Goal: Task Accomplishment & Management: Manage account settings

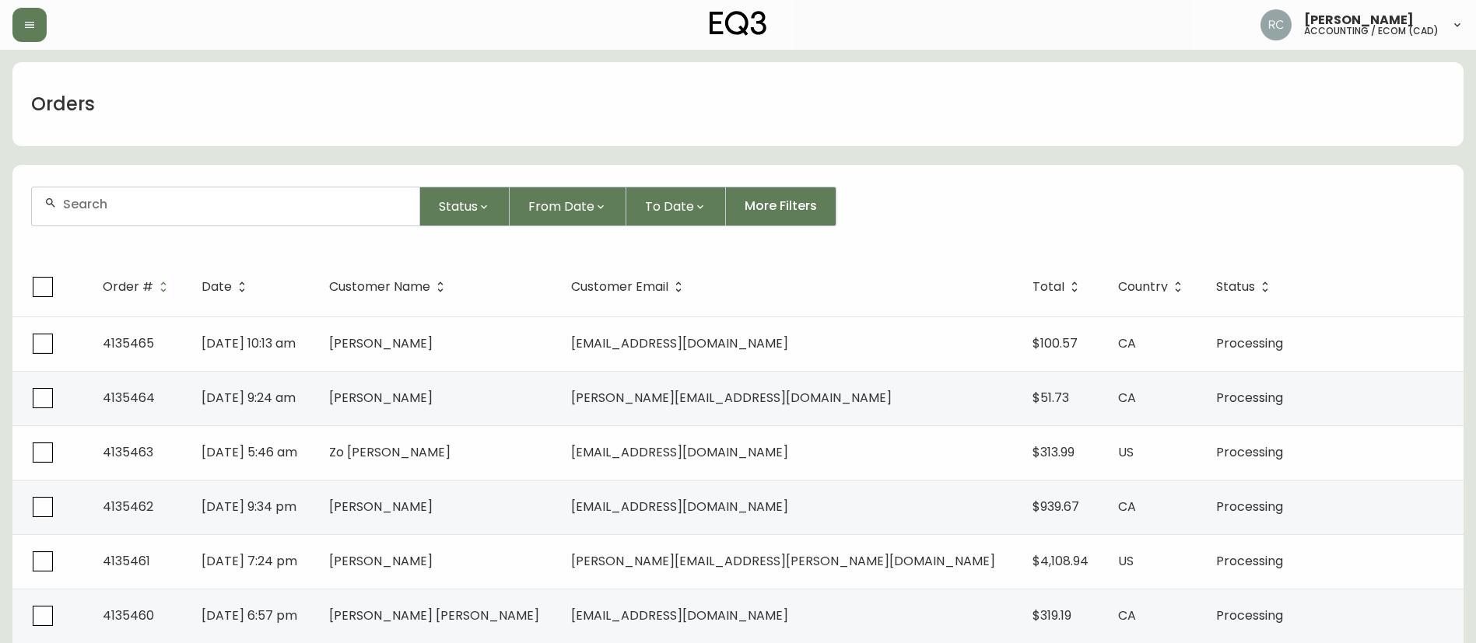
click at [490, 123] on div "Orders" at bounding box center [737, 104] width 1451 height 84
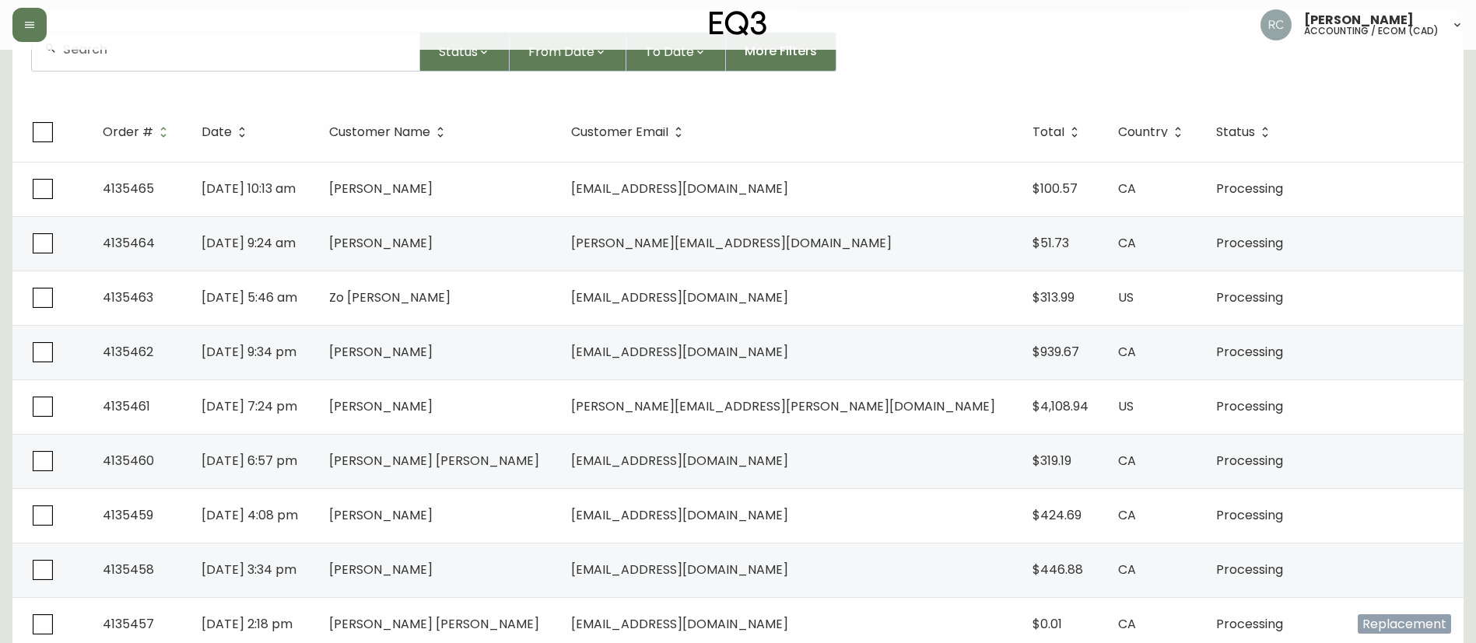
scroll to position [156, 0]
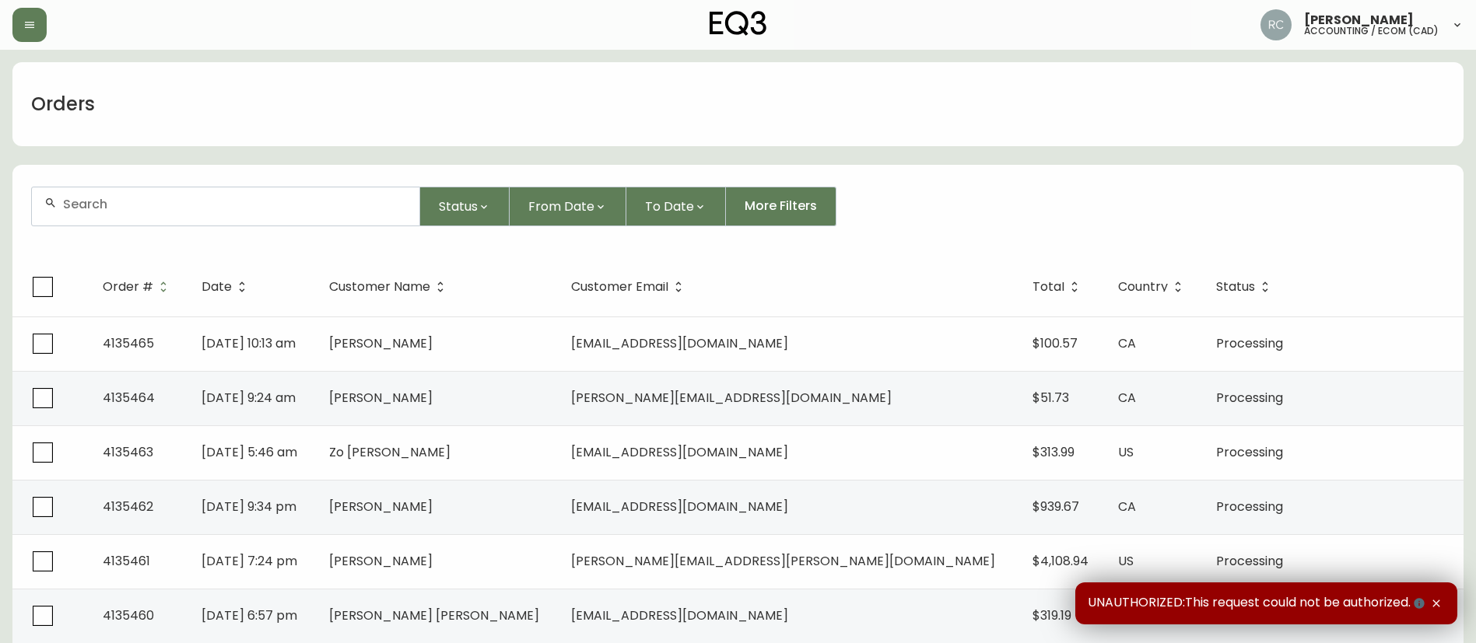
click at [380, 201] on input "text" at bounding box center [235, 204] width 344 height 15
paste input "4134372"
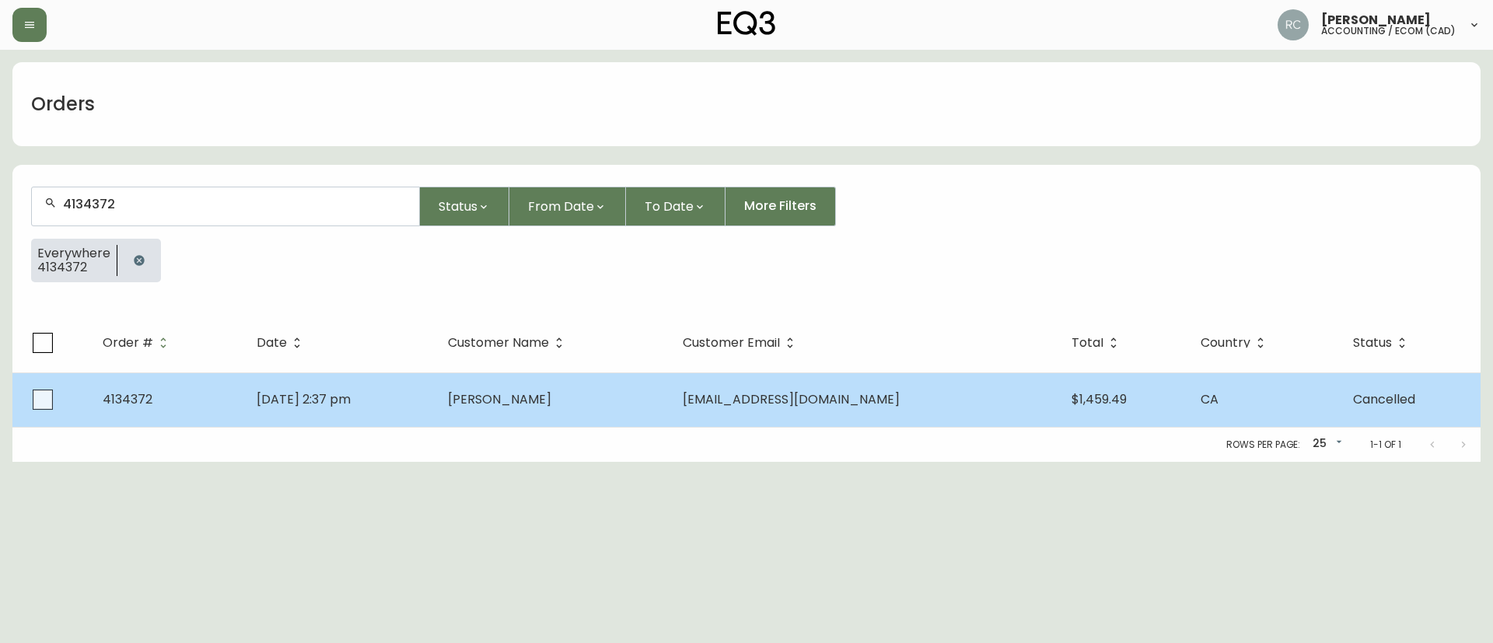
type input "4134372"
click at [603, 376] on td "Gail Benedict" at bounding box center [553, 400] width 235 height 54
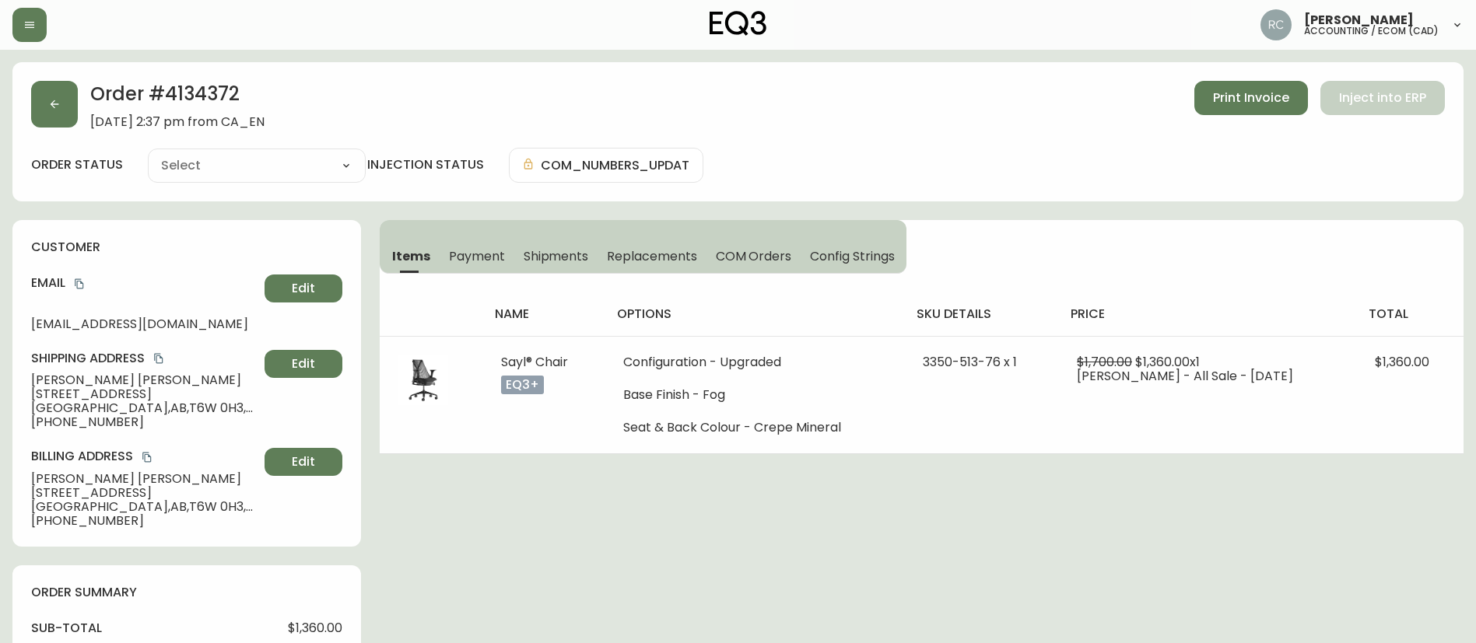
type input "Cancelled"
select select "CANCELLED"
click at [213, 83] on h2 "Order # 4134372" at bounding box center [177, 98] width 174 height 34
copy h2 "4134372"
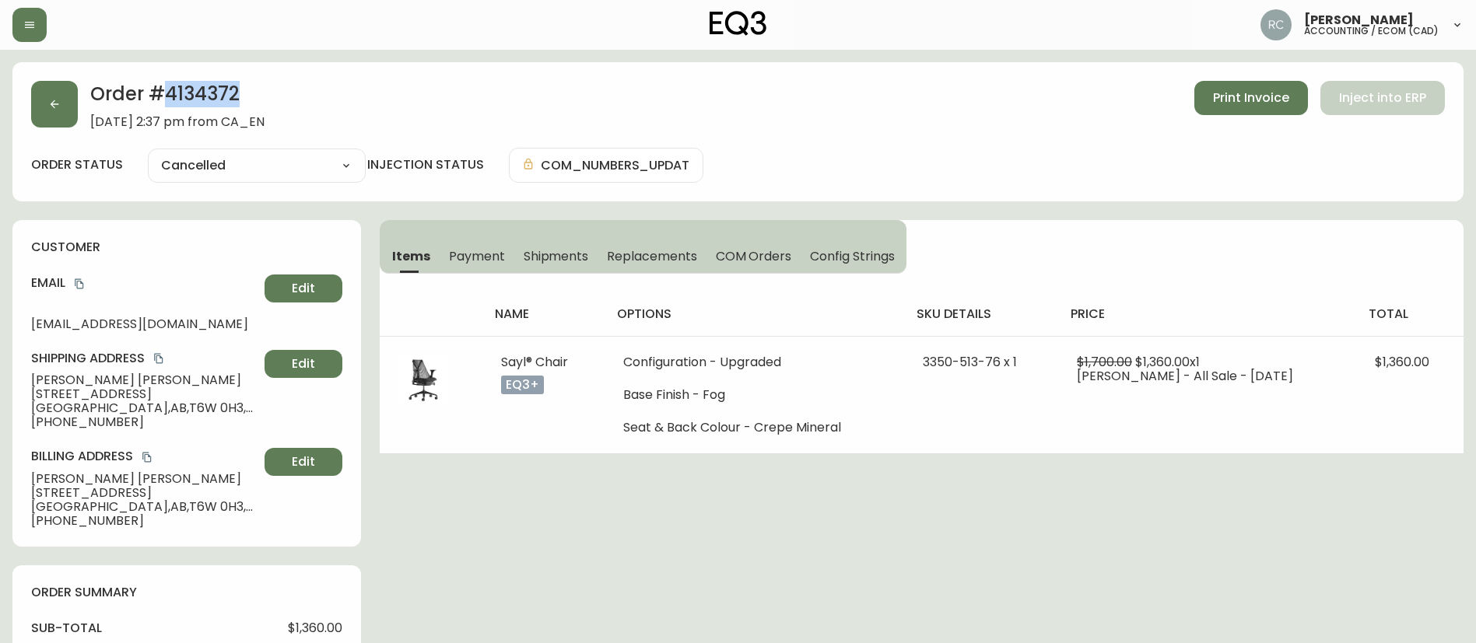
click at [484, 251] on span "Payment" at bounding box center [477, 256] width 56 height 16
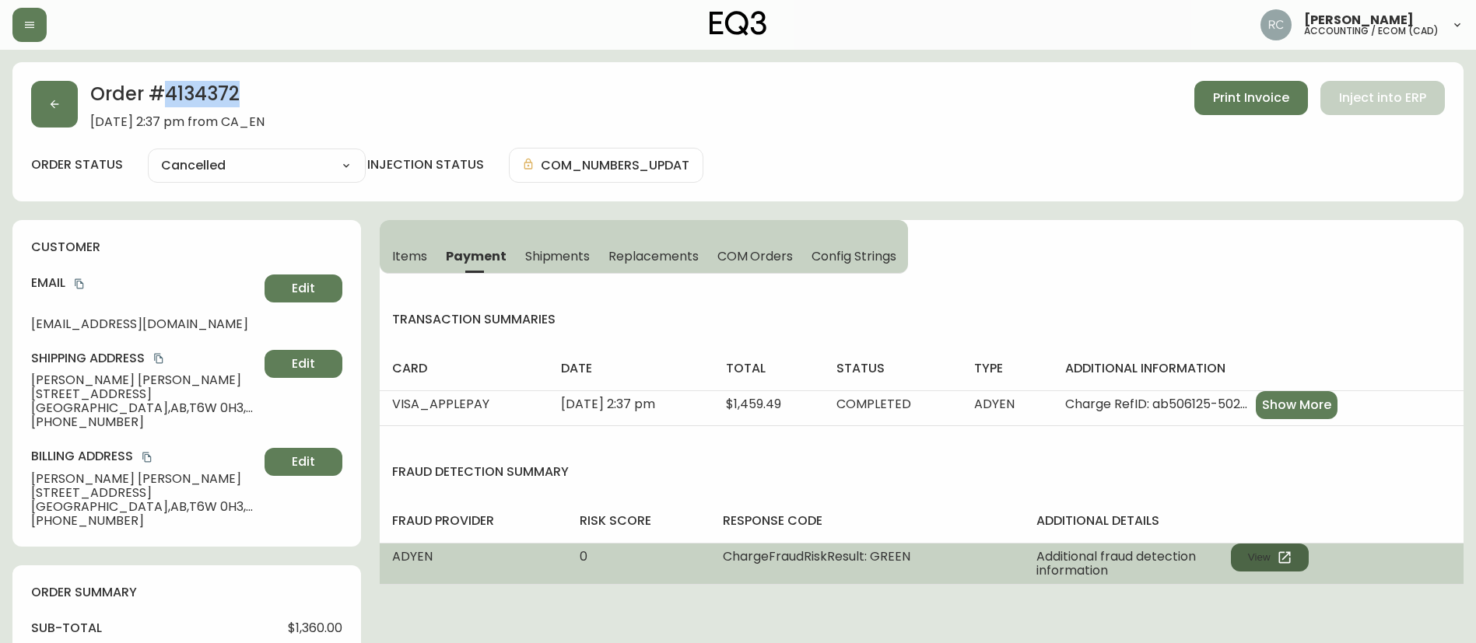
click at [1283, 551] on icon "button" at bounding box center [1284, 557] width 12 height 12
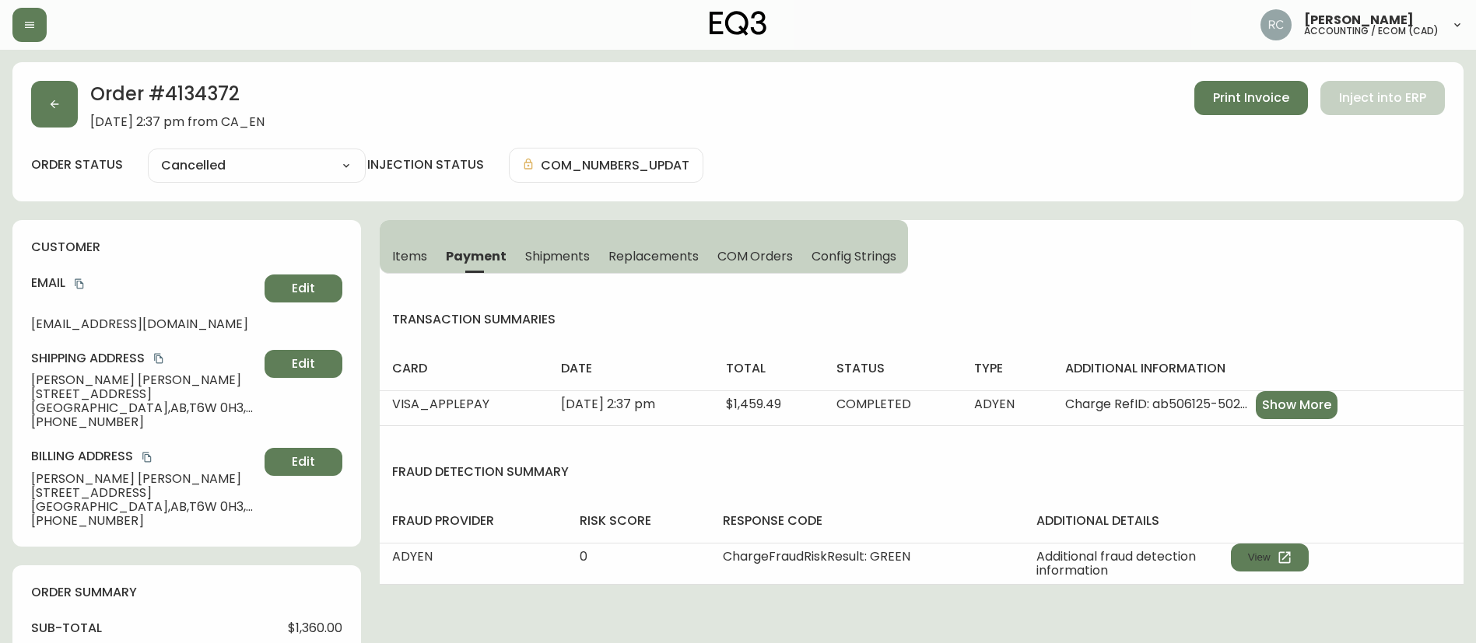
click at [321, 625] on span "$1,360.00" at bounding box center [315, 629] width 54 height 14
copy span "1,360.00"
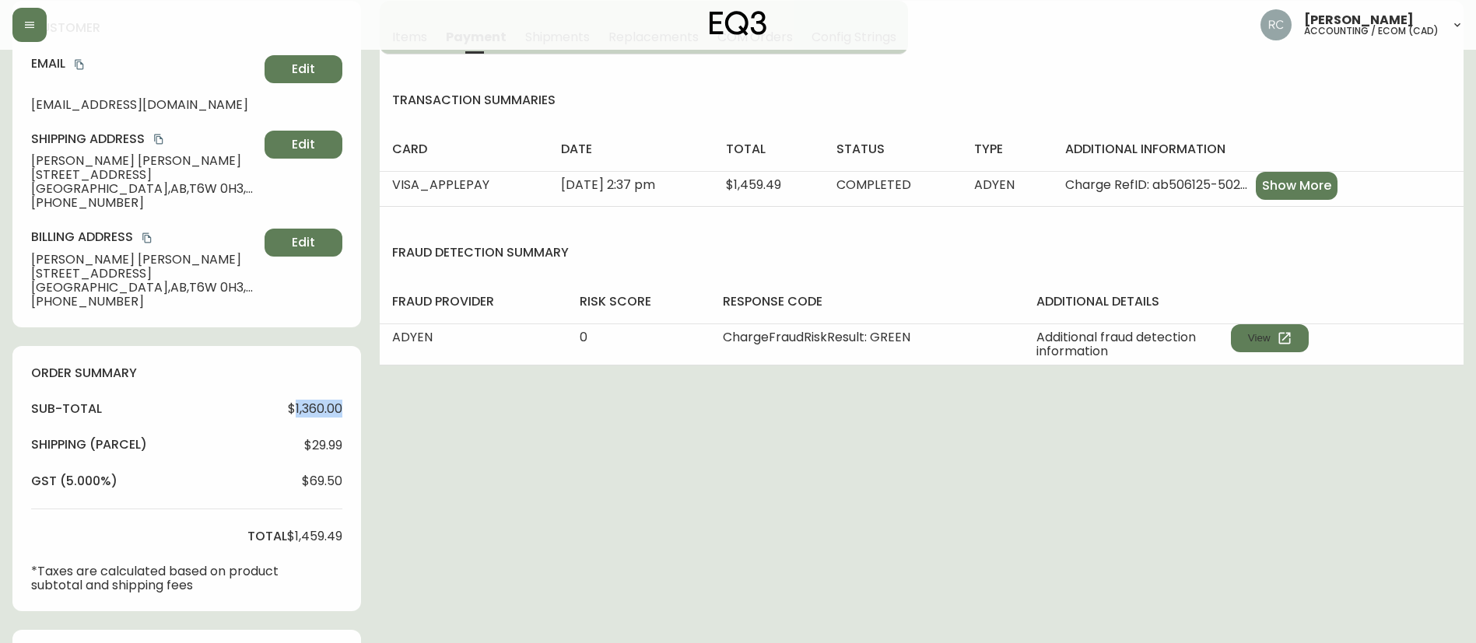
scroll to position [389, 0]
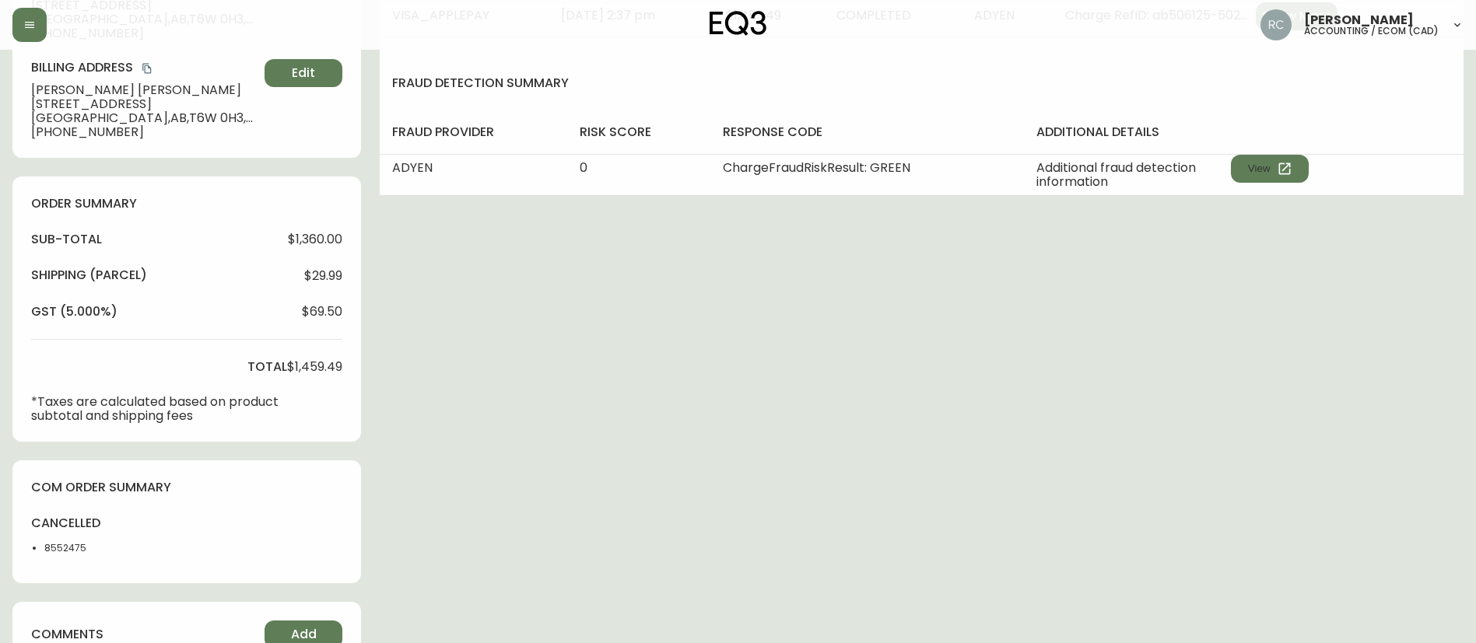
click at [318, 368] on span "$1,459.49" at bounding box center [314, 367] width 55 height 14
copy span "1,459.49"
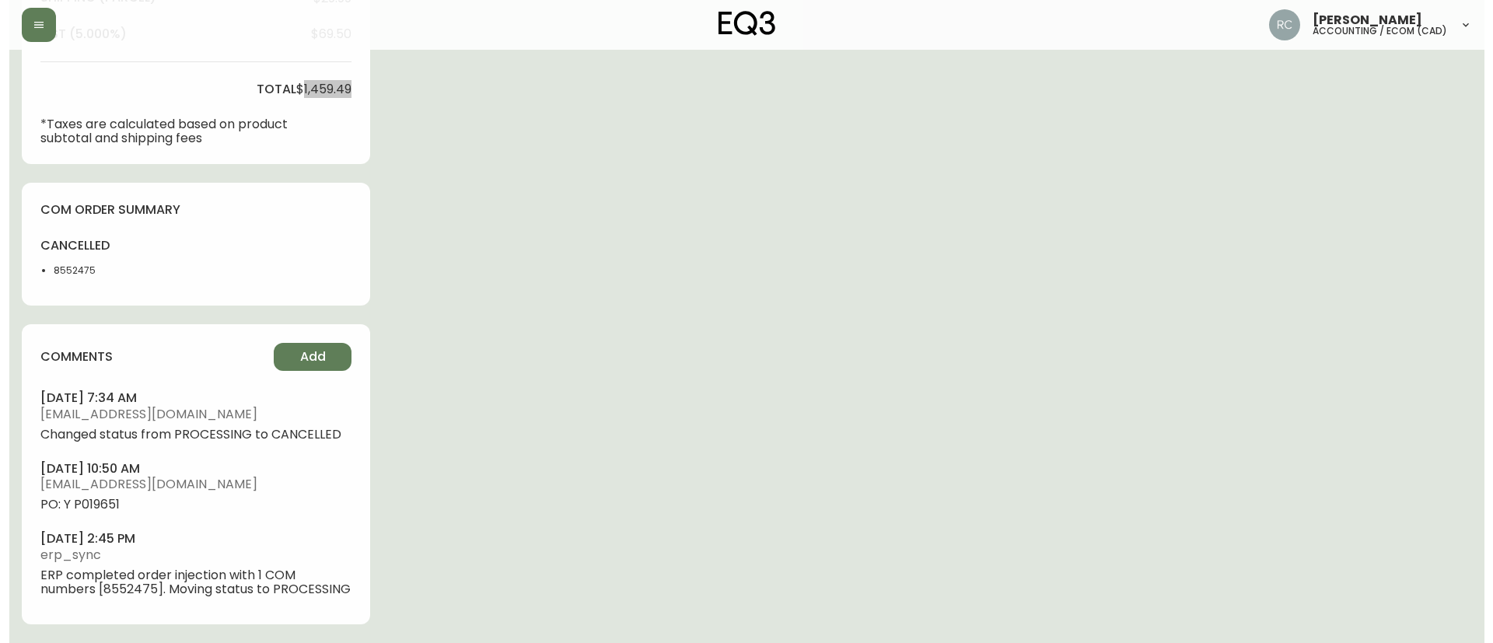
scroll to position [681, 0]
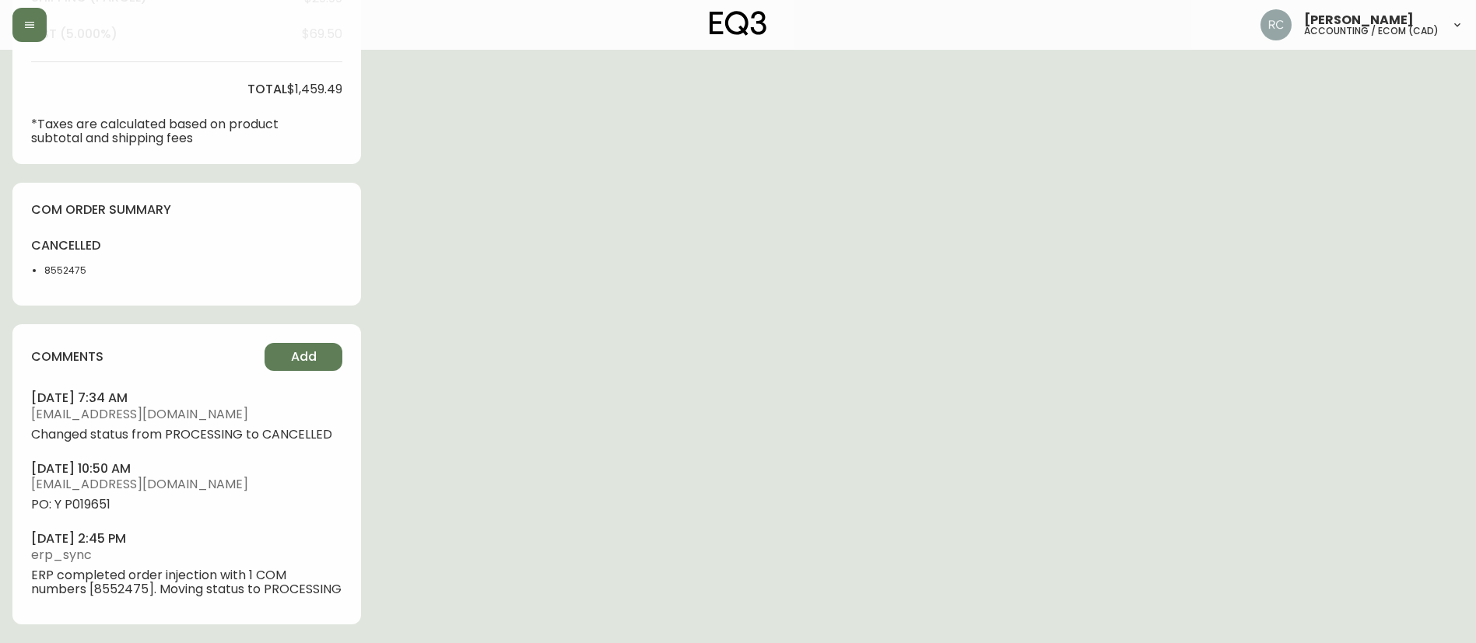
click at [308, 363] on div "comments Add september 19, 2025 at 7:34 am spavao@eq3.ca Changed status from PR…" at bounding box center [186, 473] width 348 height 299
click at [309, 348] on span "Add" at bounding box center [304, 356] width 26 height 17
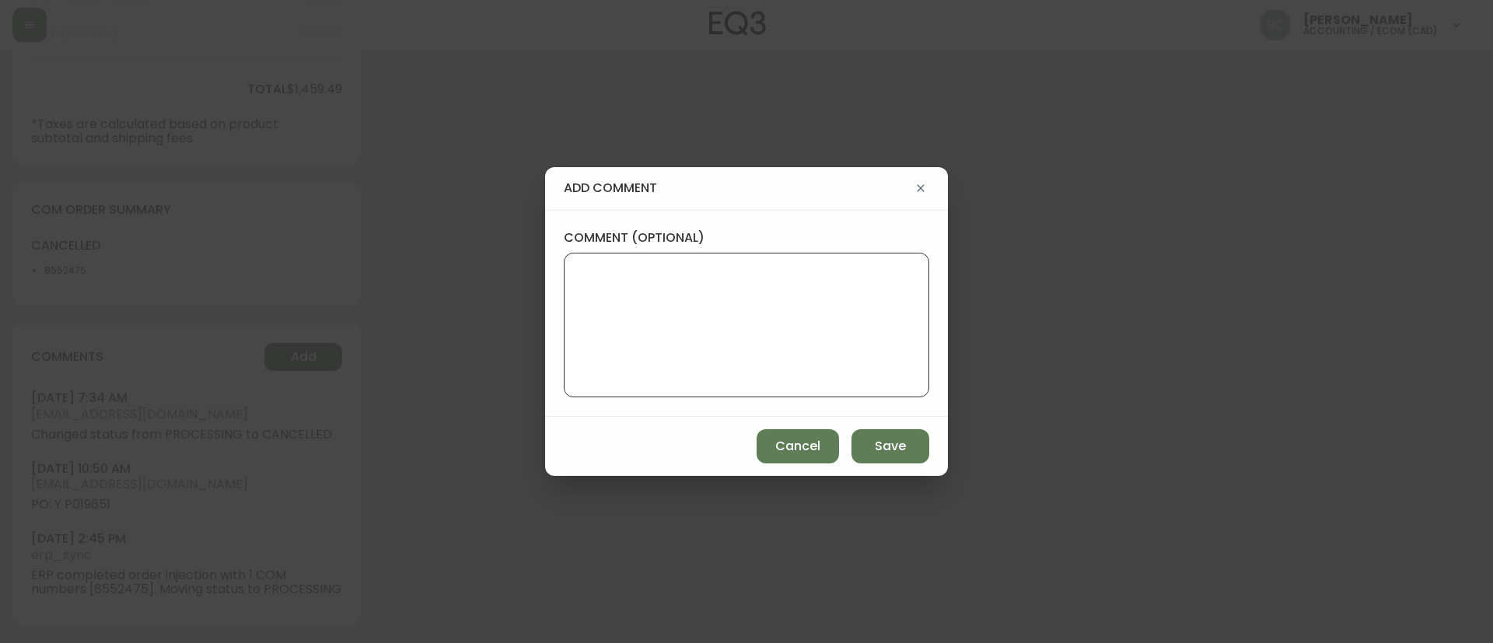
click at [667, 363] on textarea "comment (optional)" at bounding box center [746, 325] width 339 height 124
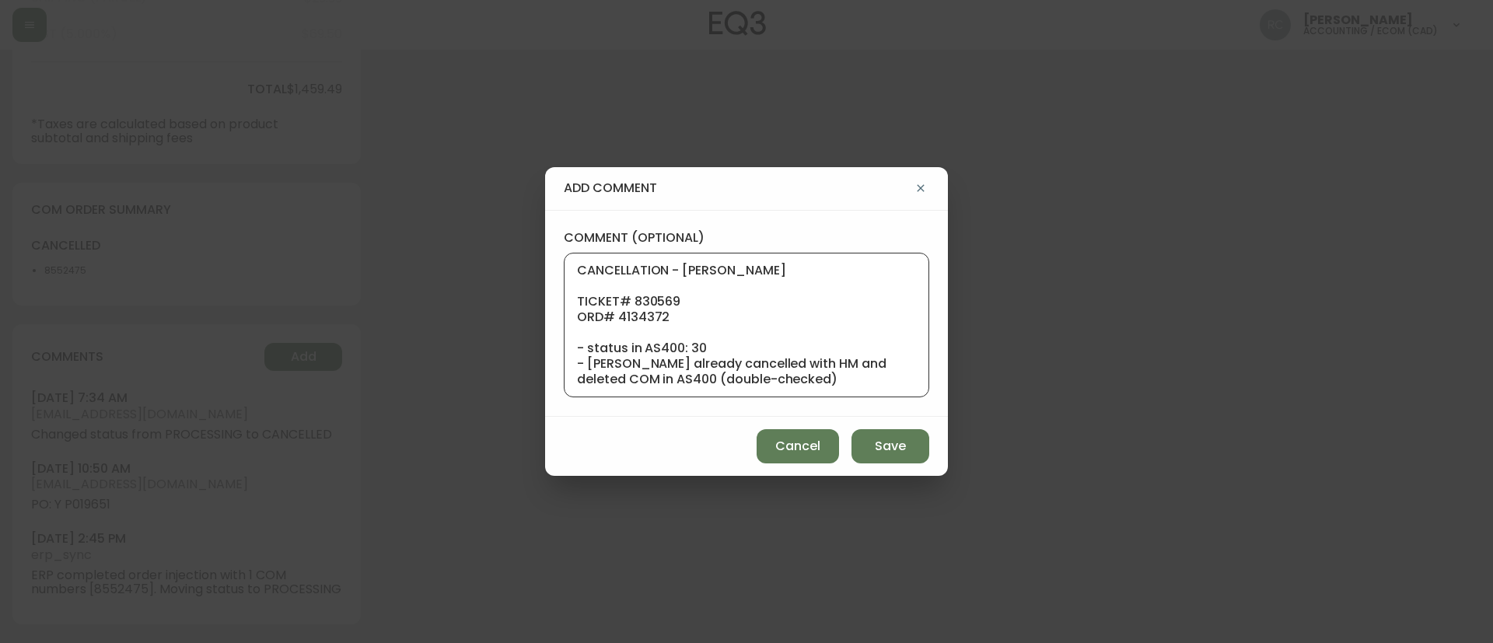
scroll to position [187, 0]
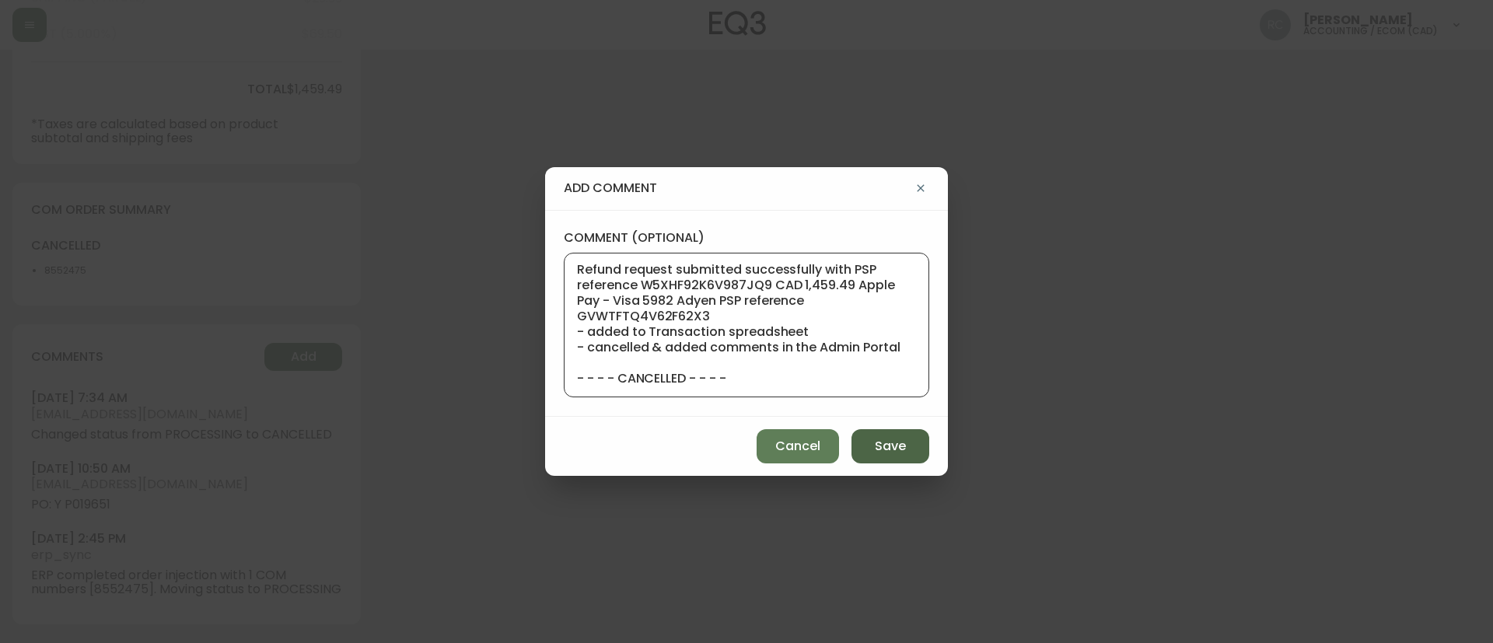
type textarea "CANCELLATION - HM DELAY TICKET# 830569 ORD# 4134372 - status in AS400: 30 - Sab…"
drag, startPoint x: 875, startPoint y: 429, endPoint x: 797, endPoint y: 296, distance: 154.5
click at [874, 430] on button "Save" at bounding box center [891, 446] width 78 height 34
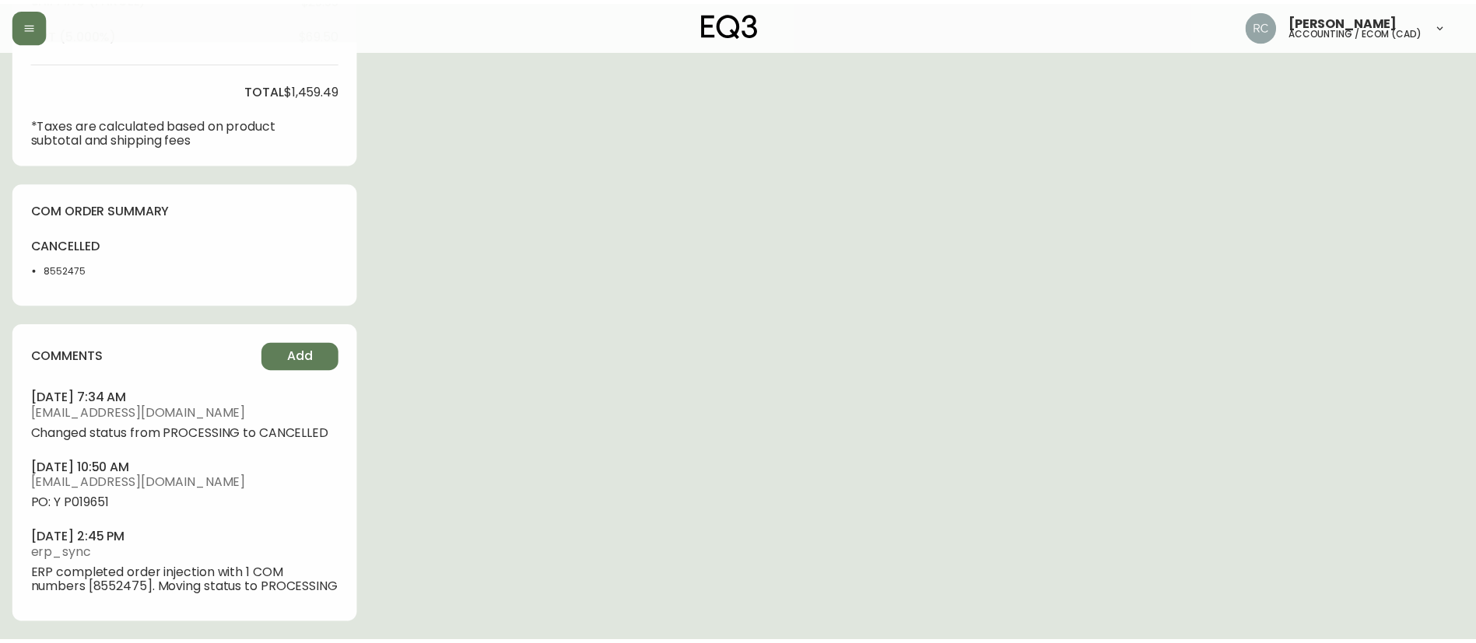
scroll to position [667, 0]
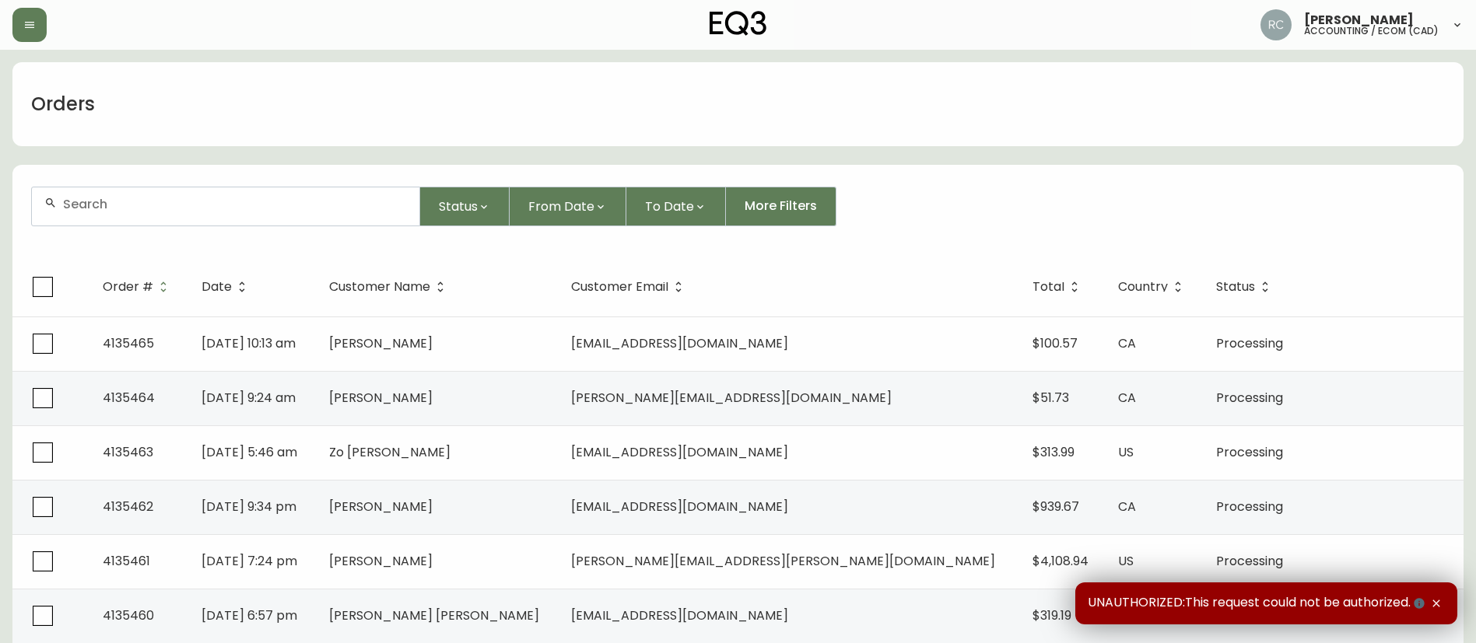
click at [292, 224] on div at bounding box center [225, 206] width 387 height 38
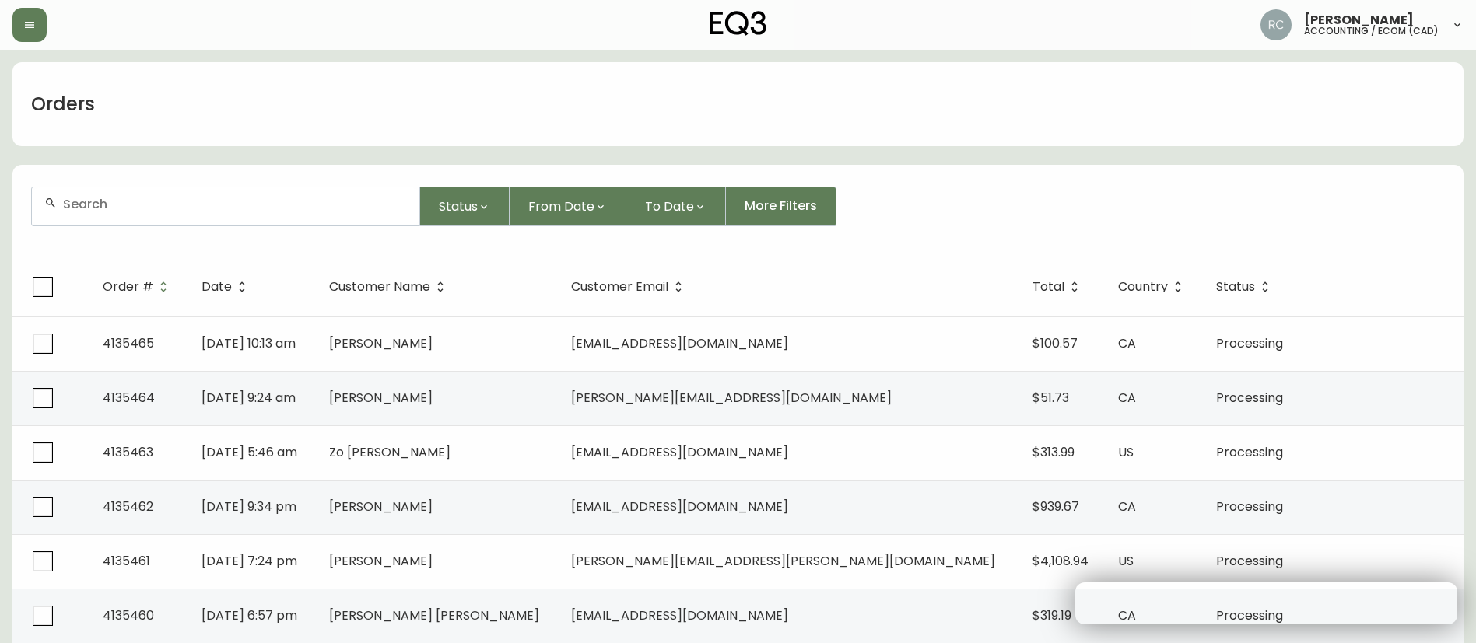
paste input "4133996"
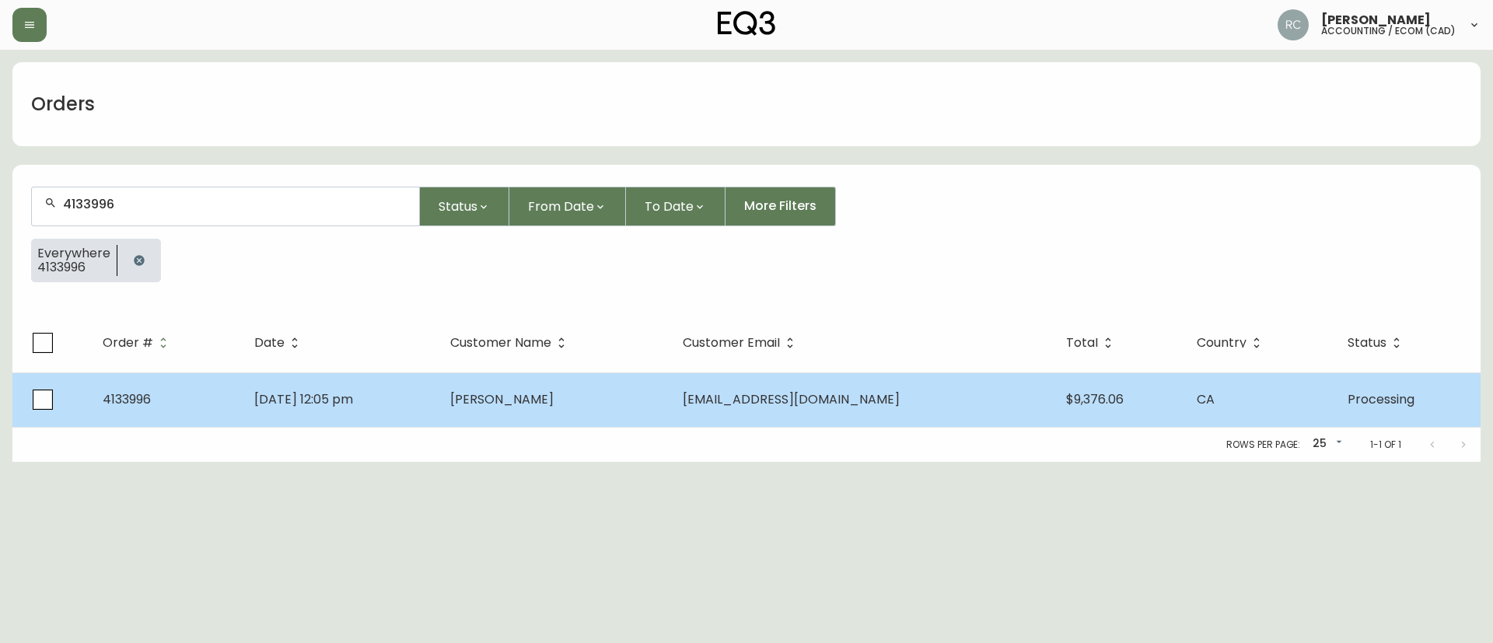
type input "4133996"
click at [554, 401] on span "Hakan Alpay" at bounding box center [501, 399] width 103 height 18
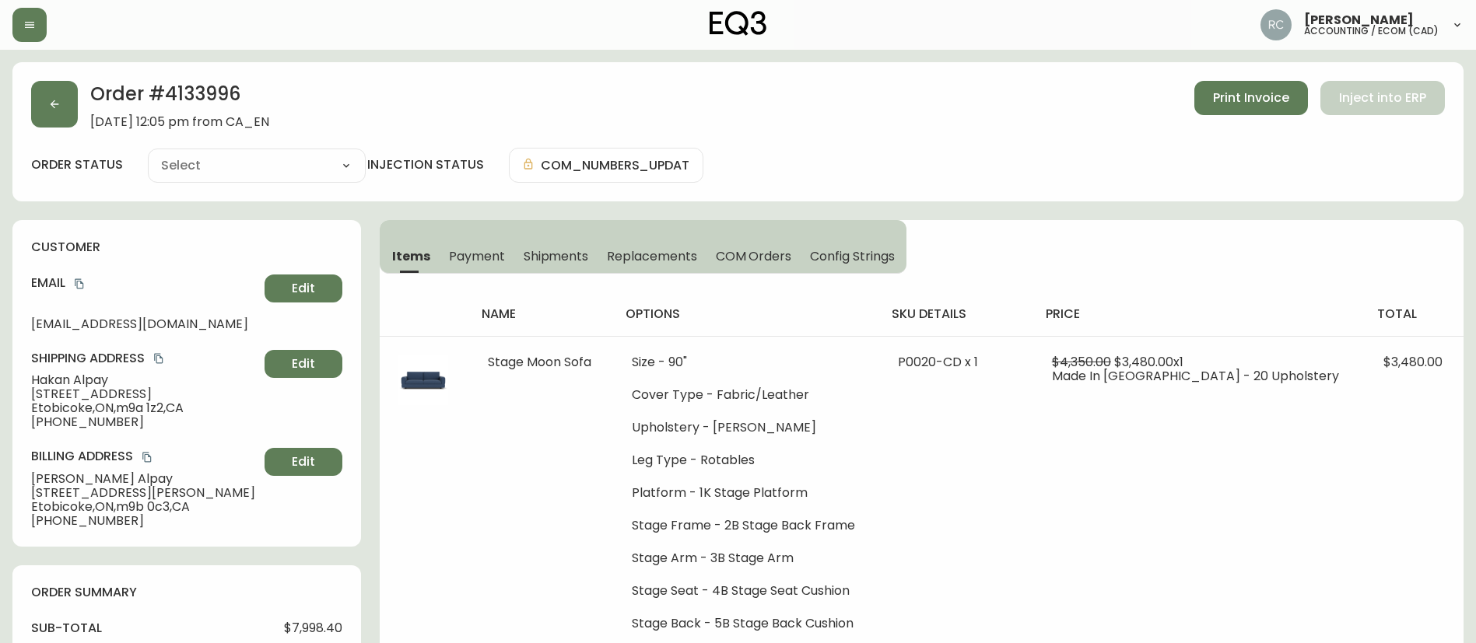
type input "Processing"
select select "PROCESSING"
click at [741, 256] on span "COM Orders" at bounding box center [754, 256] width 76 height 16
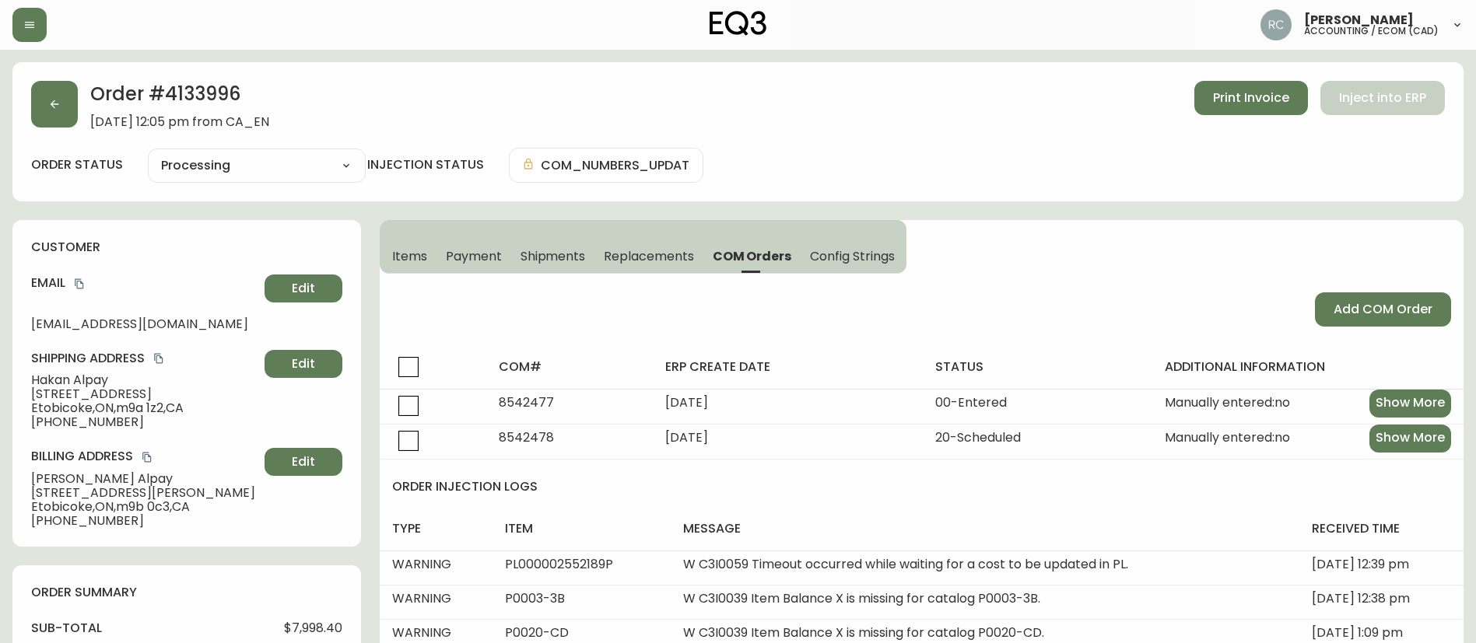
click at [380, 253] on button "Items" at bounding box center [408, 256] width 57 height 34
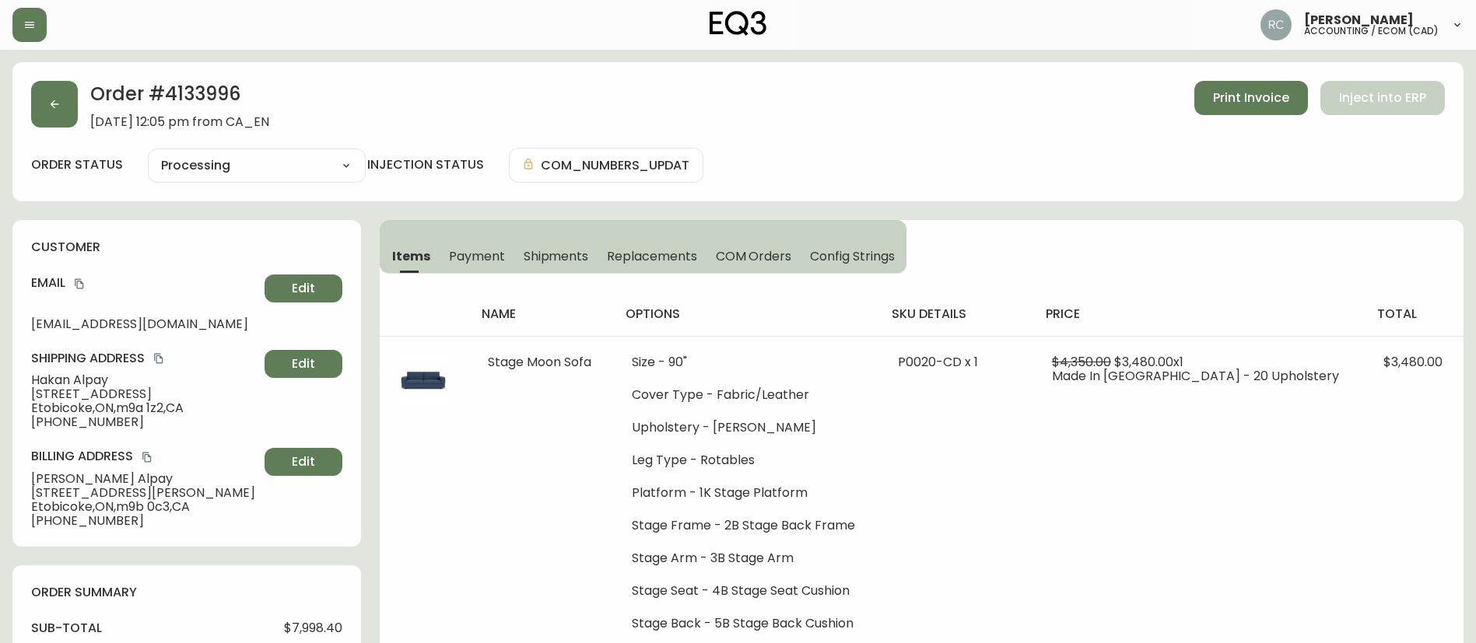
click at [401, 248] on span "Items" at bounding box center [411, 256] width 38 height 16
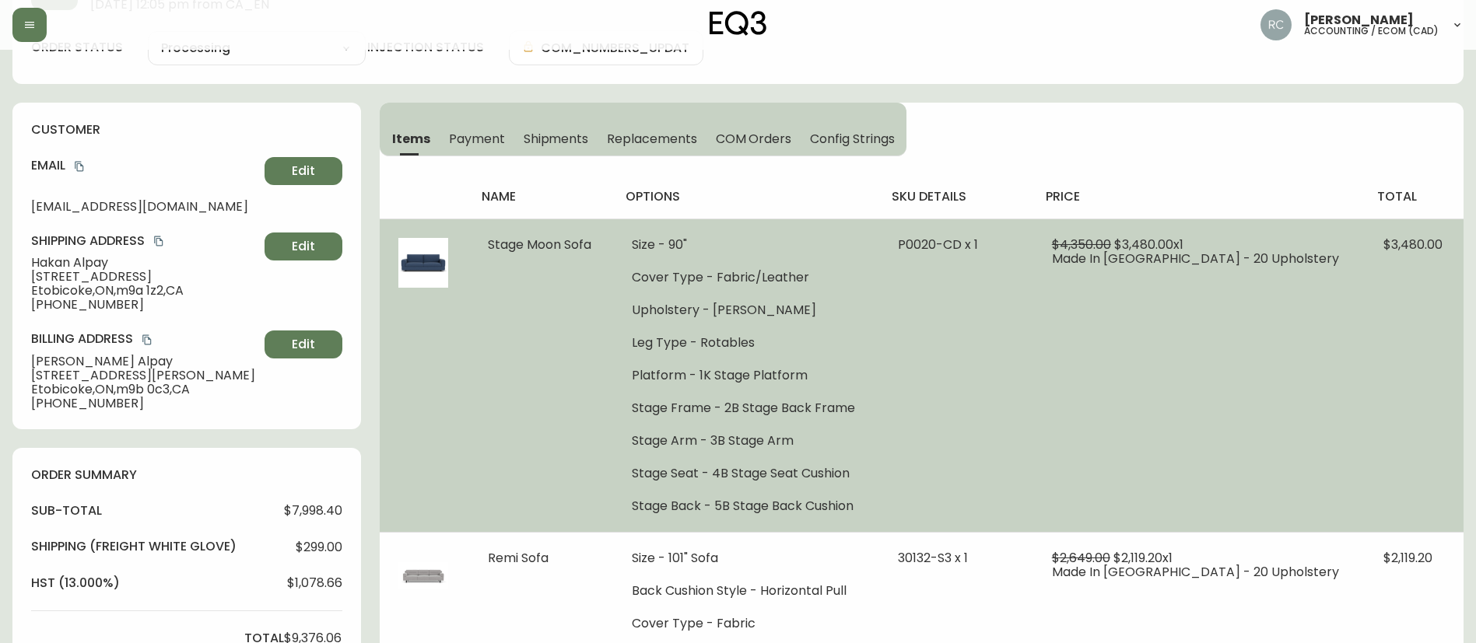
scroll to position [156, 0]
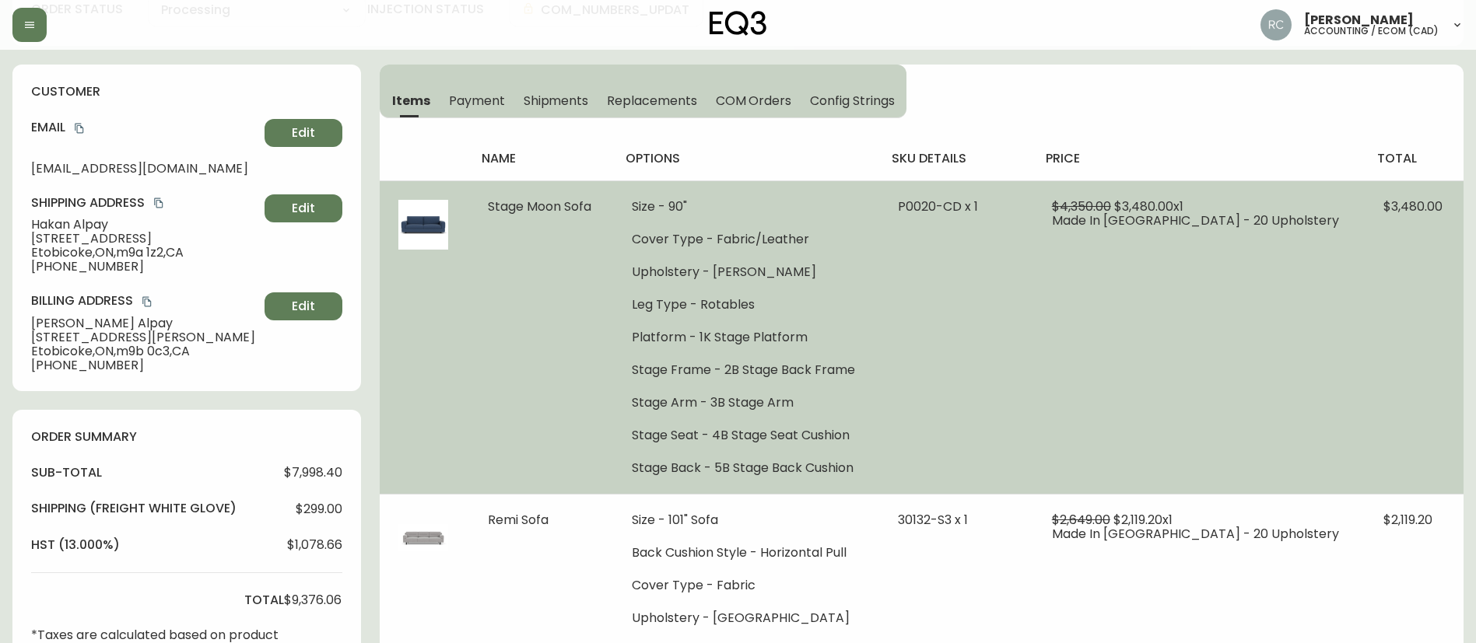
click at [542, 210] on span "Stage Moon Sofa" at bounding box center [539, 207] width 103 height 18
copy span "Stage Moon Sofa"
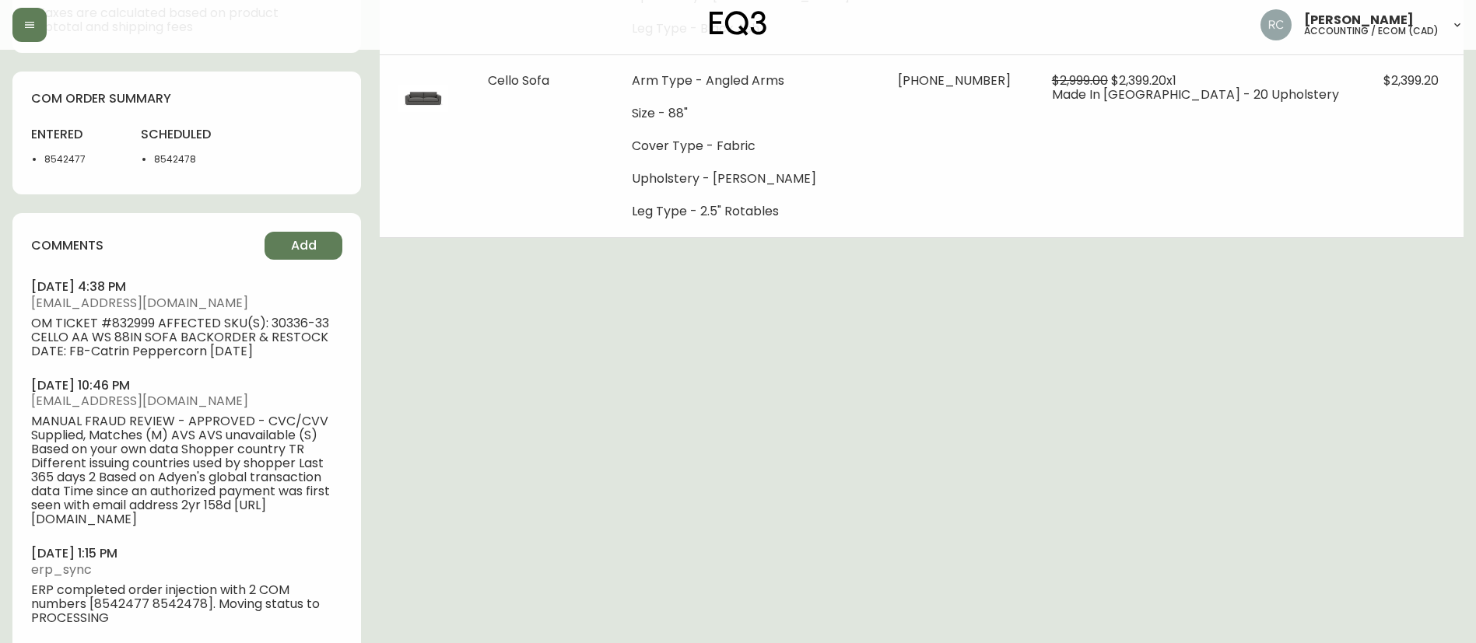
scroll to position [0, 0]
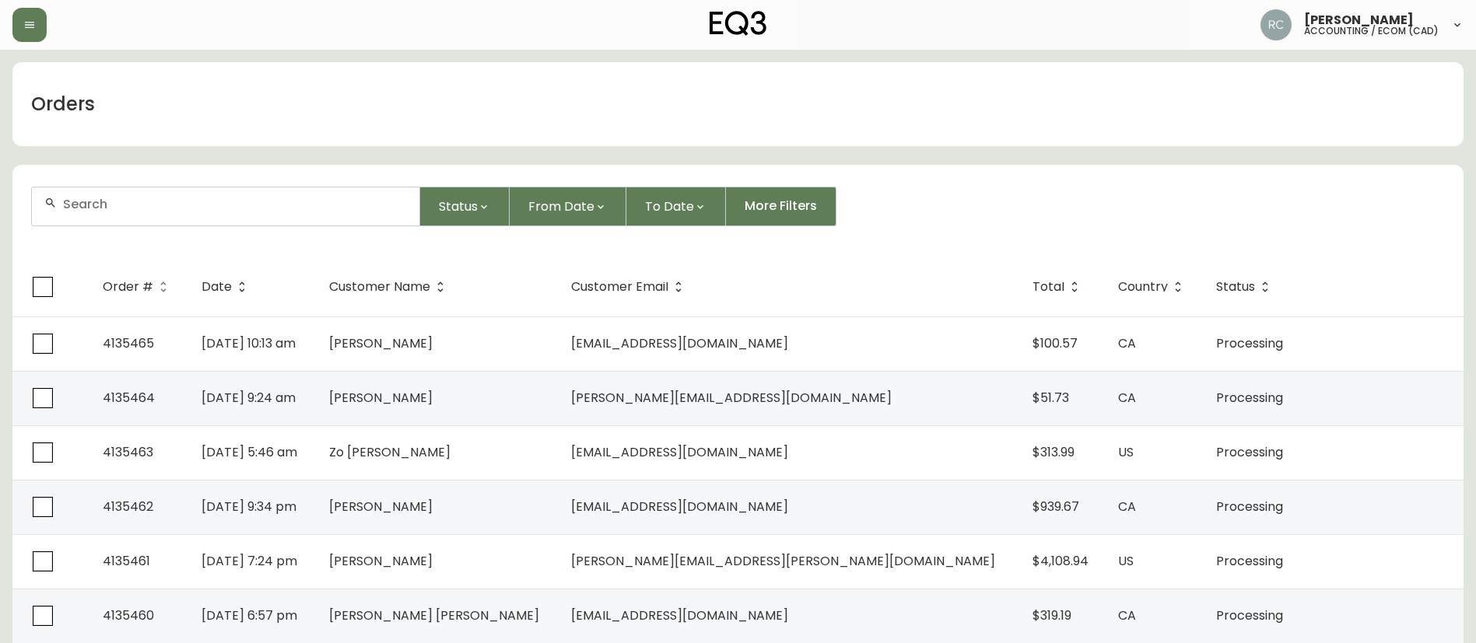
click at [237, 205] on input "text" at bounding box center [235, 204] width 344 height 15
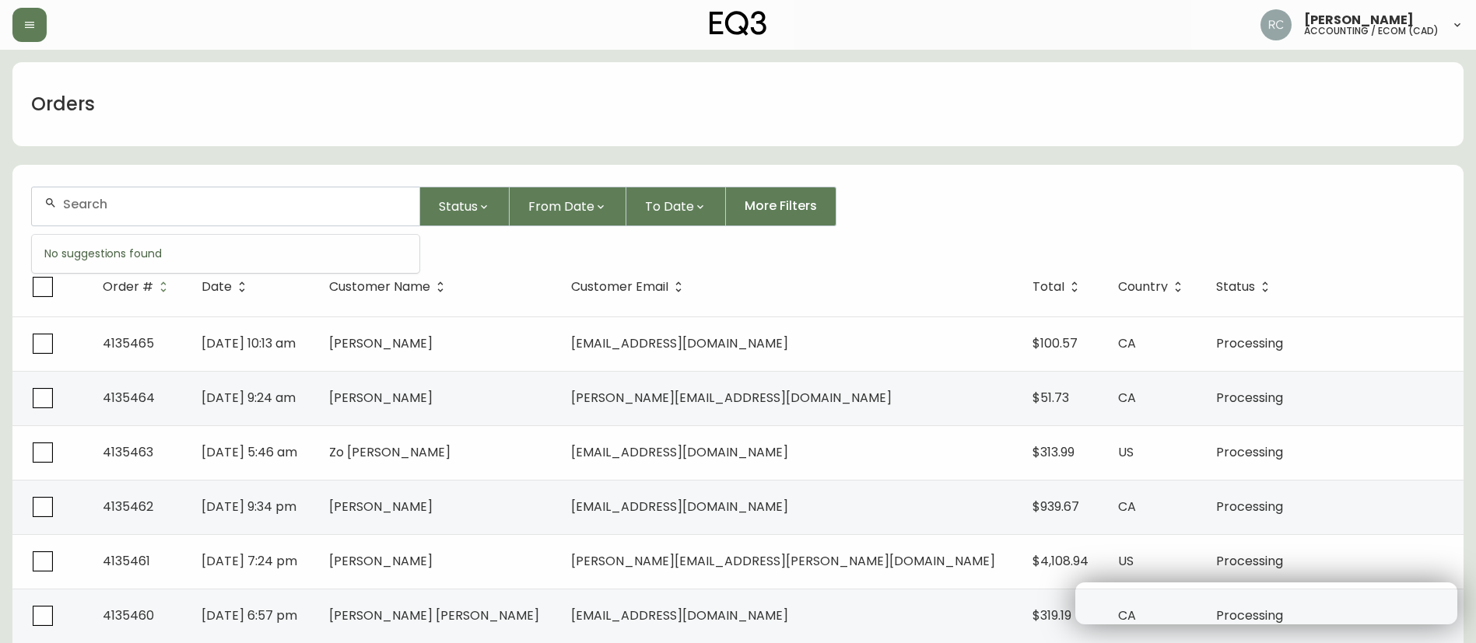
paste input "4134394"
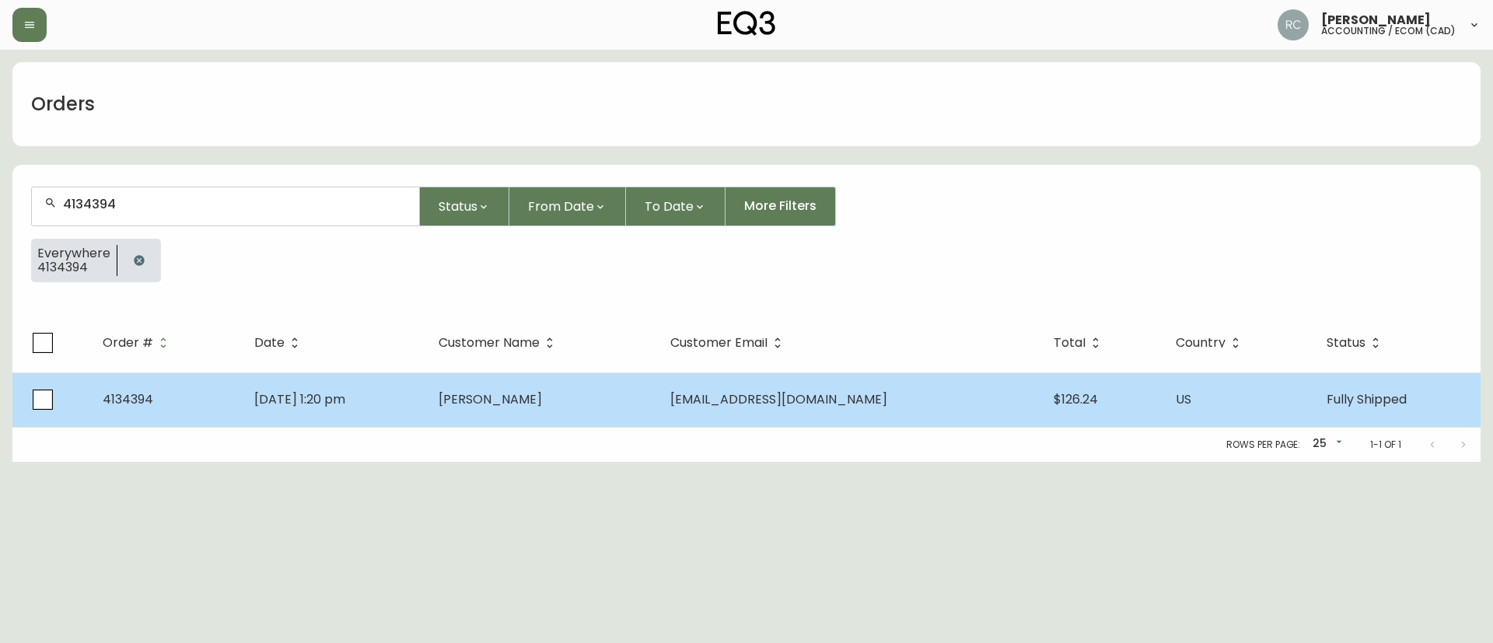
type input "4134394"
click at [488, 397] on td "Christie Neuhaus" at bounding box center [542, 400] width 232 height 54
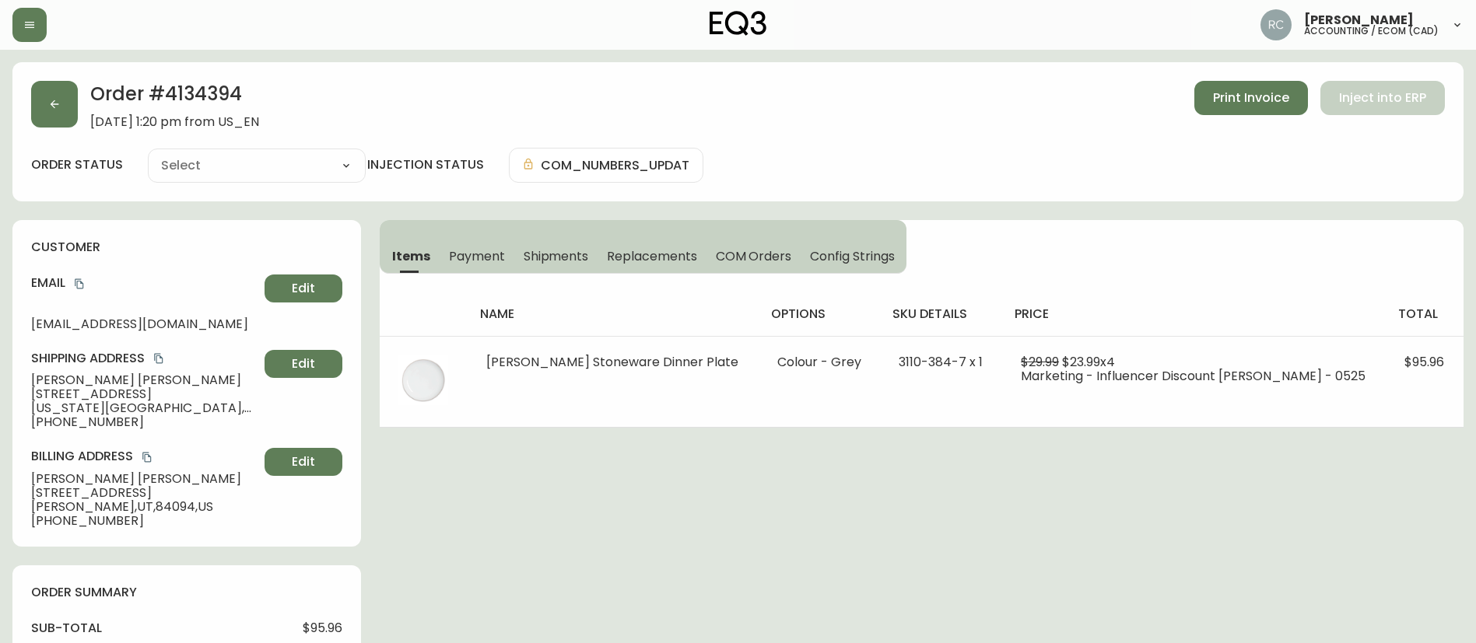
type input "Fully Shipped"
select select "FULLY_SHIPPED"
click at [492, 107] on div "Order # 4134394 July 29, 2025 at 1:20 pm from US_EN Print Invoice Inject into E…" at bounding box center [737, 105] width 1413 height 48
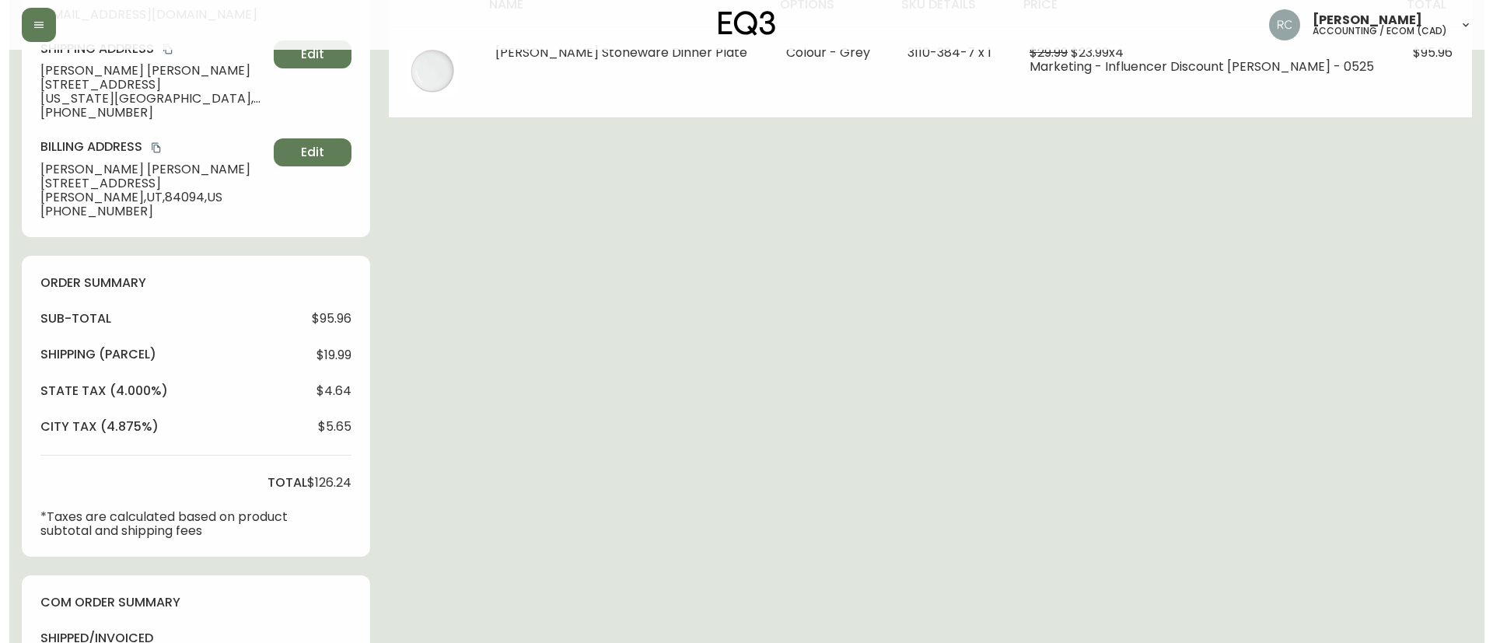
scroll to position [544, 0]
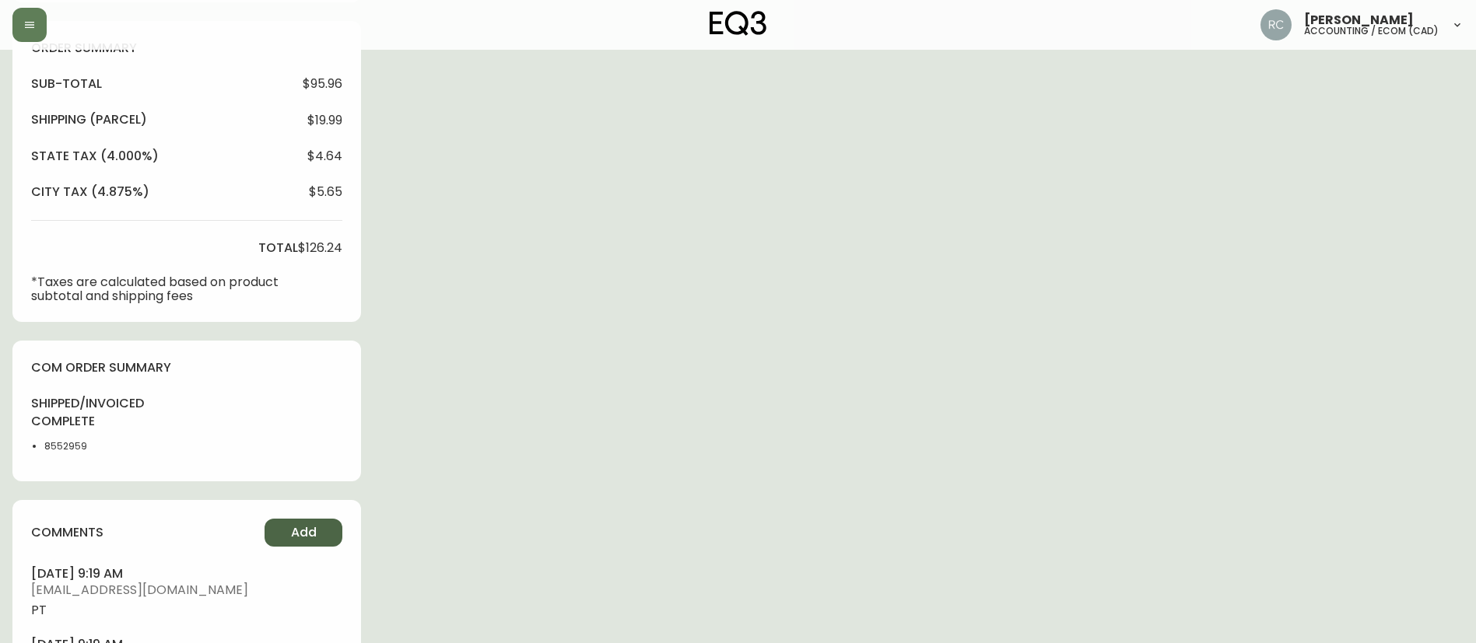
drag, startPoint x: 285, startPoint y: 509, endPoint x: 299, endPoint y: 530, distance: 25.0
click at [299, 530] on span "Add" at bounding box center [304, 532] width 26 height 17
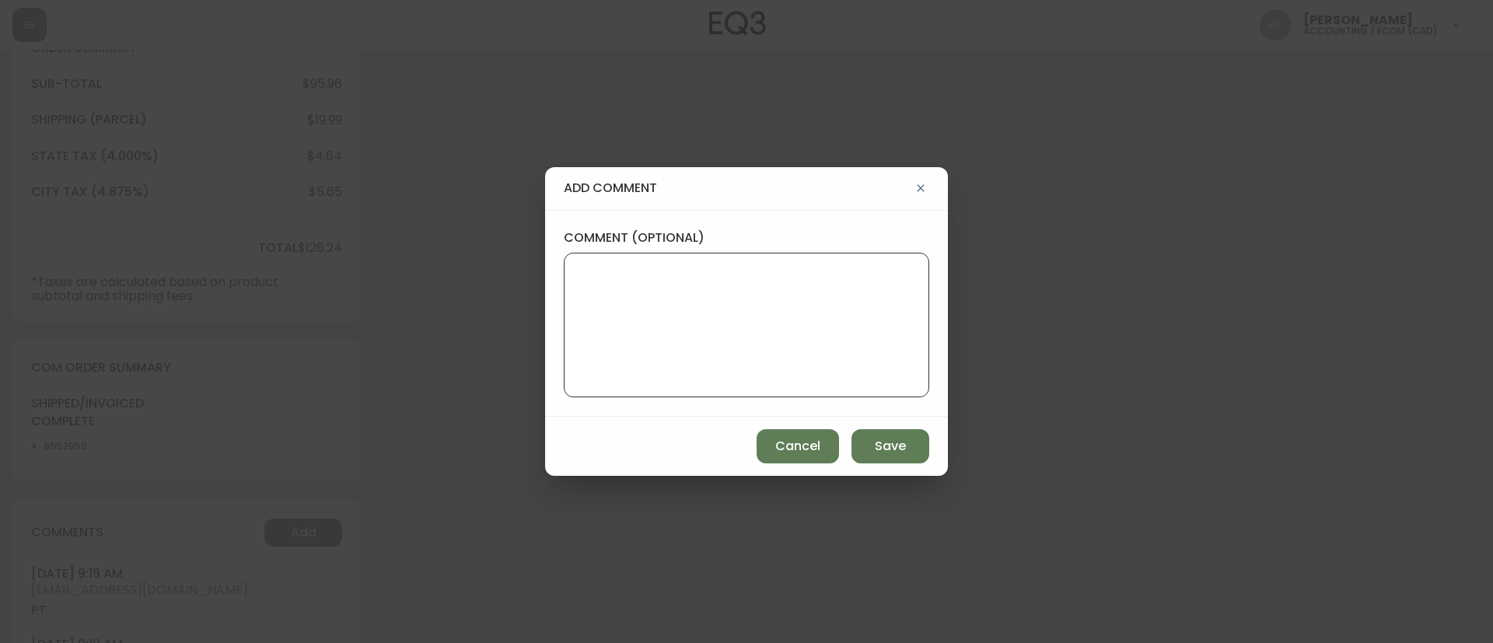
click at [784, 314] on textarea "comment (optional)" at bounding box center [746, 325] width 339 height 124
paste textarea "TICKET# 818685 ECOM ORD# 4134394 CUST# 316442498 WRONG RETURNS: 316442498 - ref…"
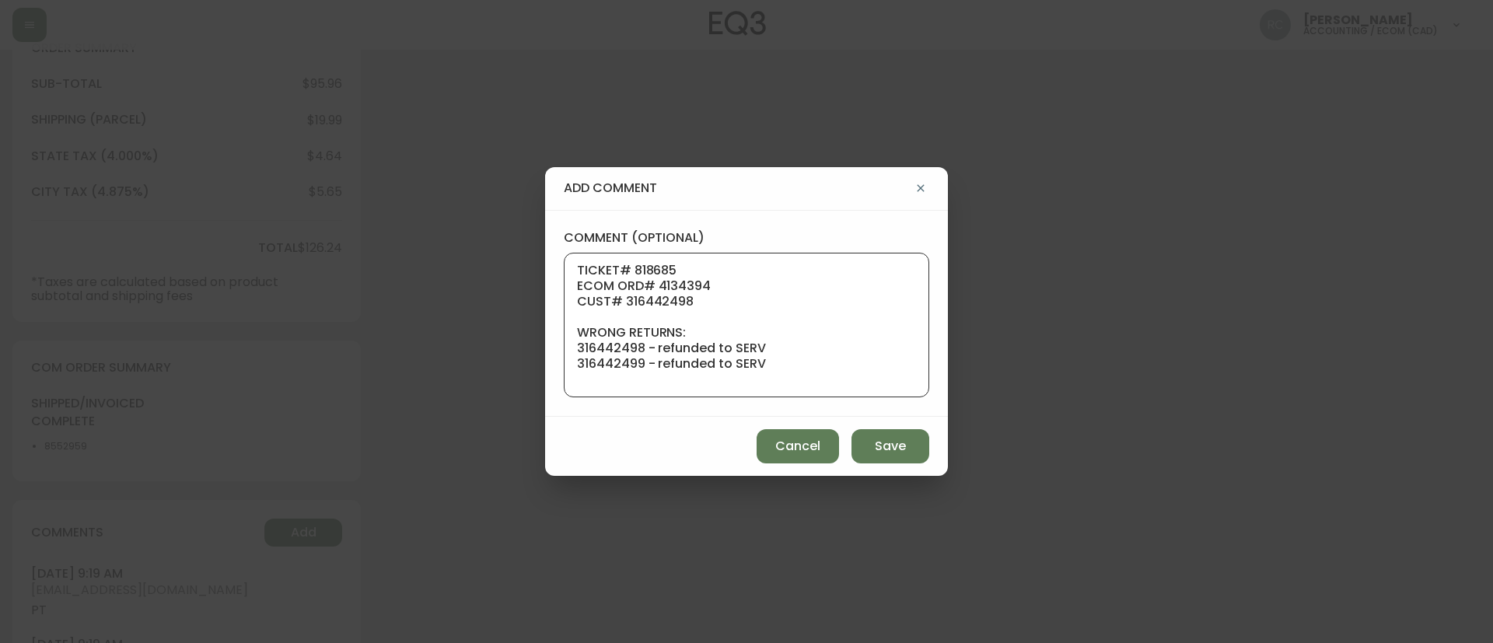
scroll to position [249, 0]
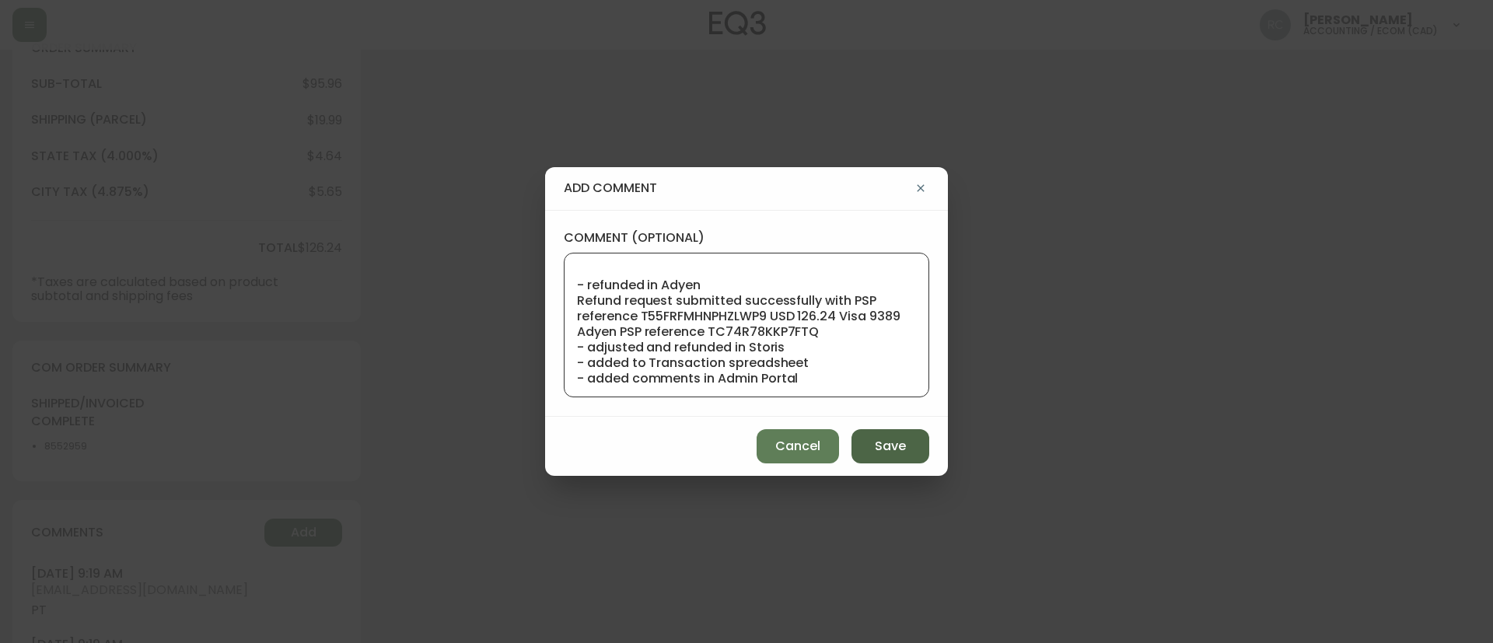
type textarea "TICKET# 818685 ECOM ORD# 4134394 CUST# 316442498 WRONG RETURNS: 316442498 - ref…"
click at [884, 440] on span "Save" at bounding box center [890, 446] width 31 height 17
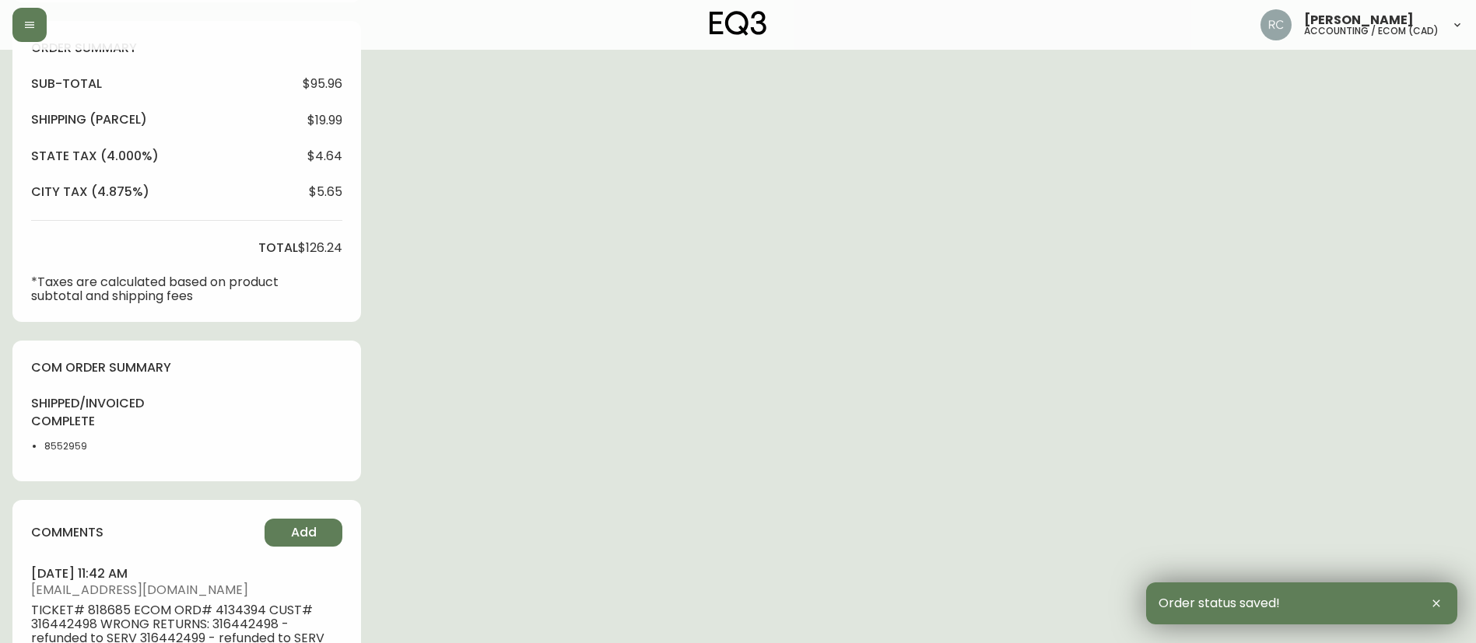
scroll to position [0, 0]
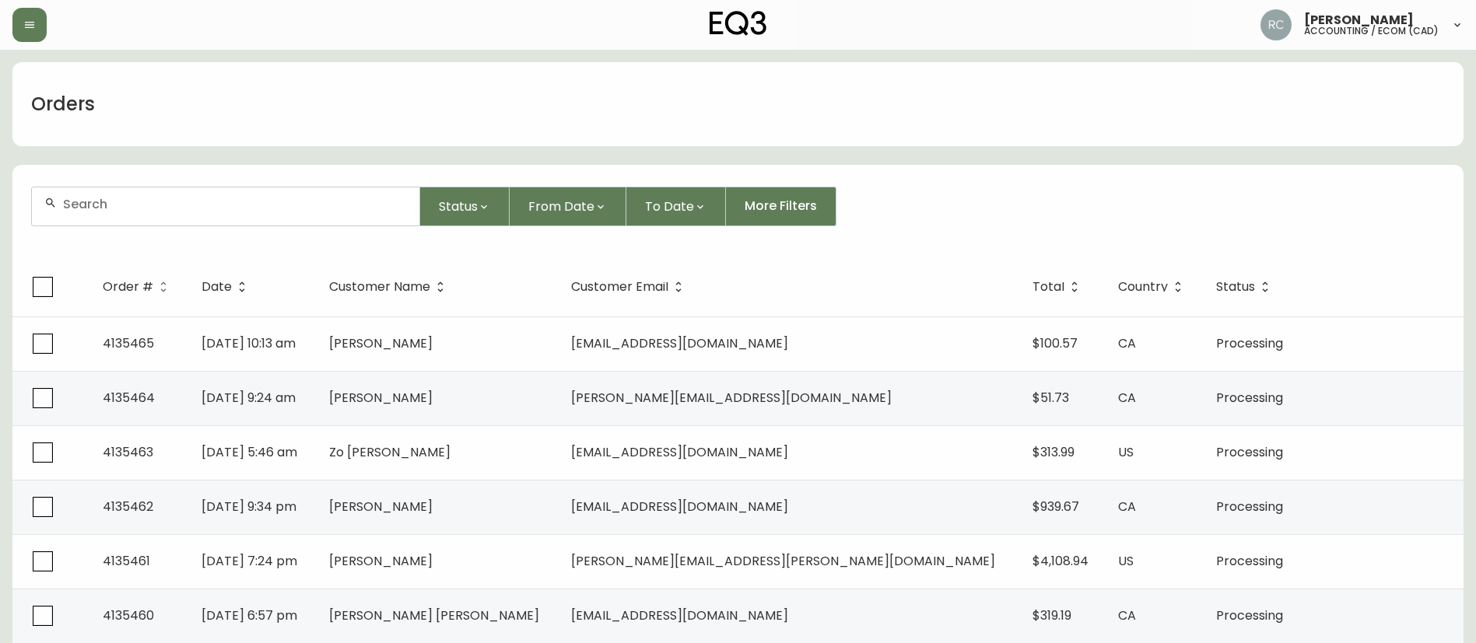
click at [280, 205] on input "text" at bounding box center [235, 204] width 344 height 15
paste input "8576330"
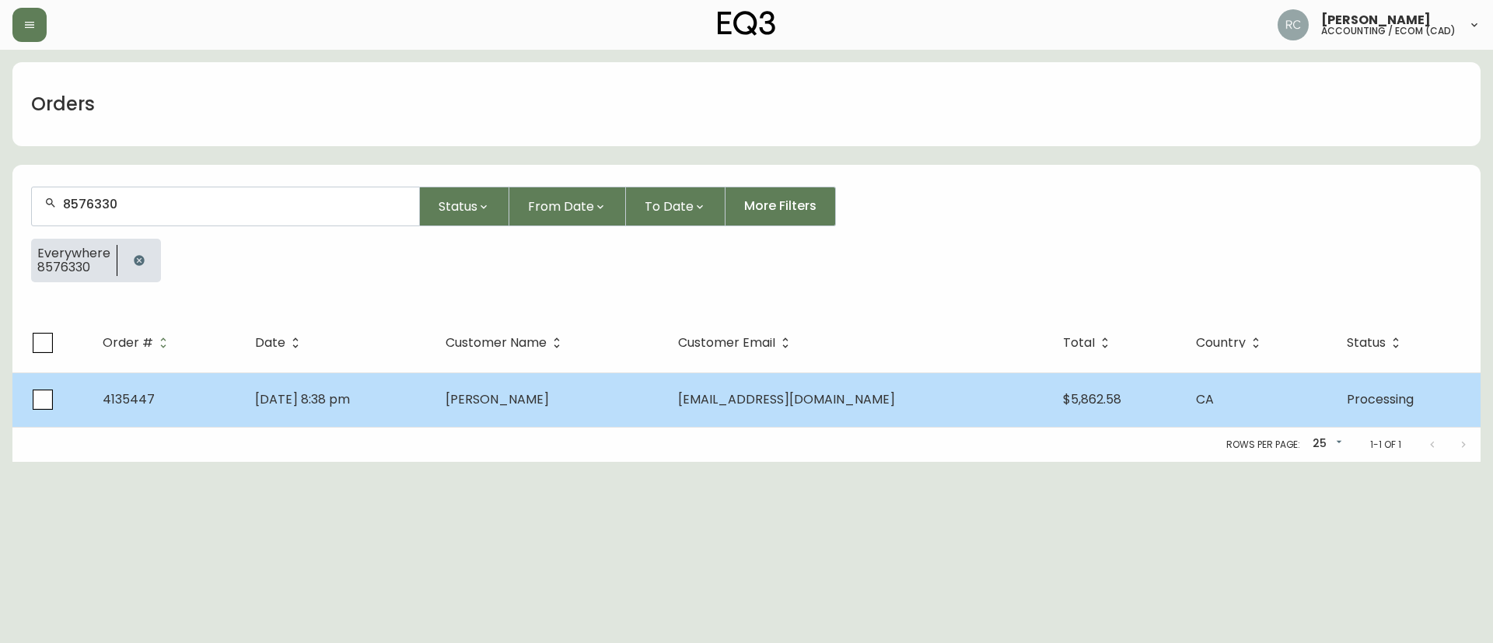
type input "8576330"
click at [313, 391] on span "[DATE] 8:38 pm" at bounding box center [302, 399] width 95 height 18
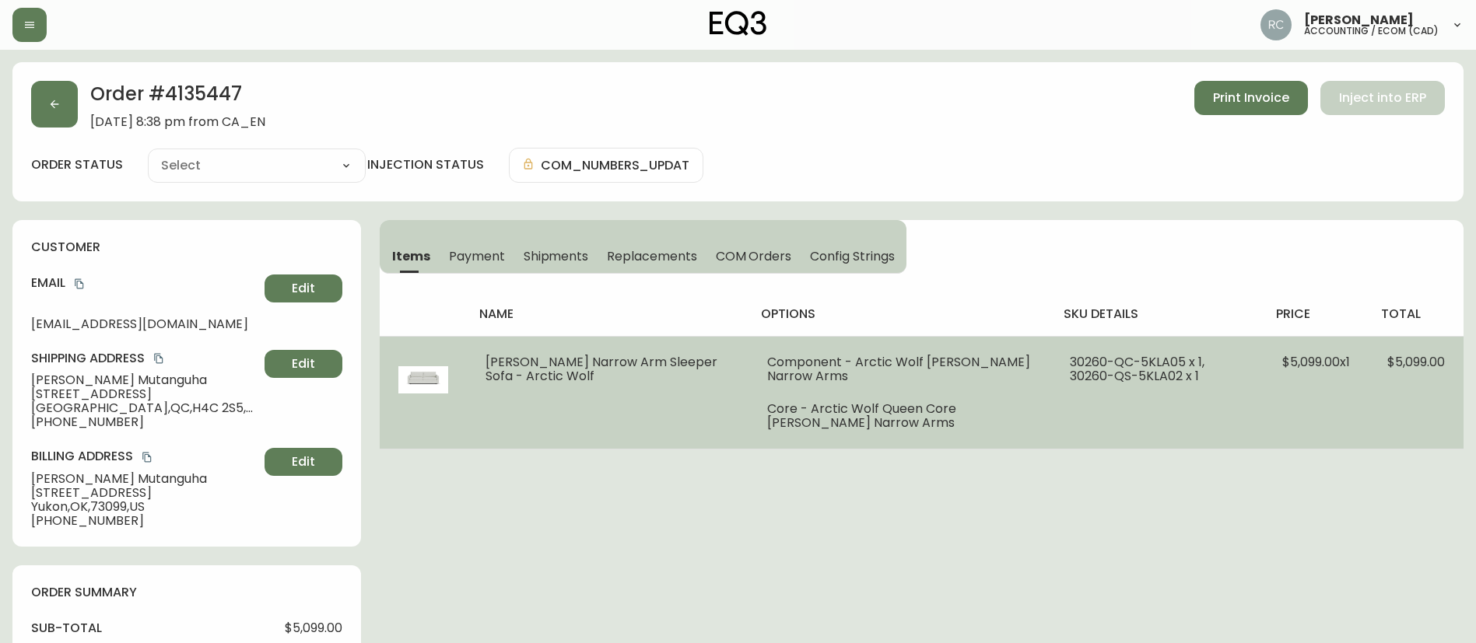
type input "Processing"
select select "PROCESSING"
drag, startPoint x: 483, startPoint y: 362, endPoint x: 961, endPoint y: 371, distance: 478.5
click at [632, 387] on td "Reva Queen Narrow Arm Sleeper Sofa - Arctic Wolf" at bounding box center [608, 392] width 282 height 113
copy span "Reva Queen Narrow Arm Sleeper Sofa - Arctic Wolf"
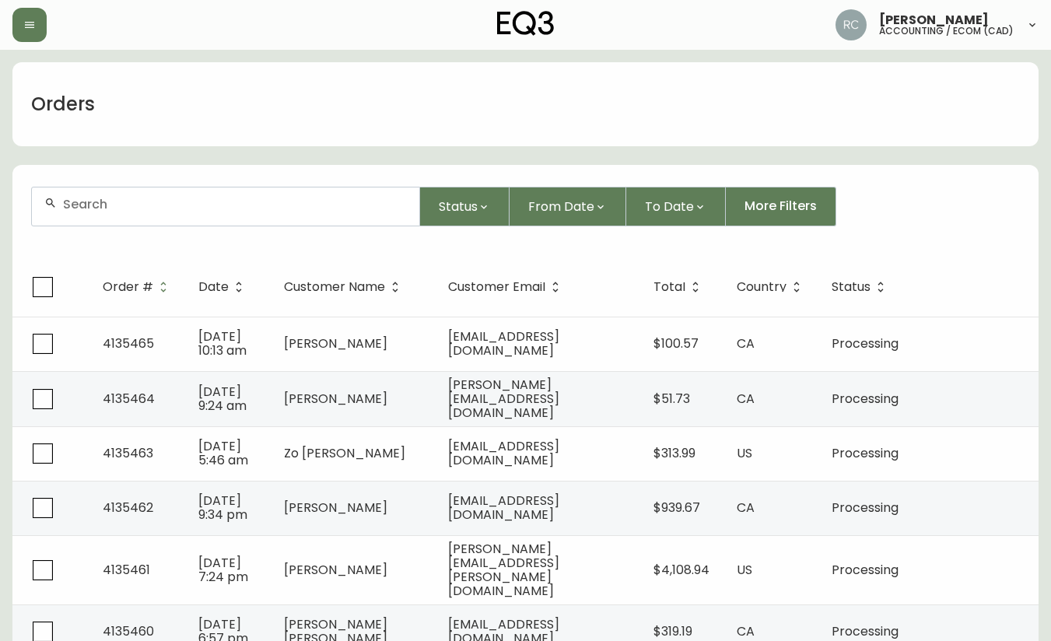
click at [194, 222] on div at bounding box center [225, 206] width 387 height 38
paste input "[EMAIL_ADDRESS][PERSON_NAME][DOMAIN_NAME]"
click at [135, 218] on div "CATHOU.FORTIER@HOTMAIL.COM" at bounding box center [225, 206] width 387 height 38
paste input "KEVEN@G"
click at [114, 208] on input "KEVEN@GMAIL.COM" at bounding box center [235, 204] width 344 height 15
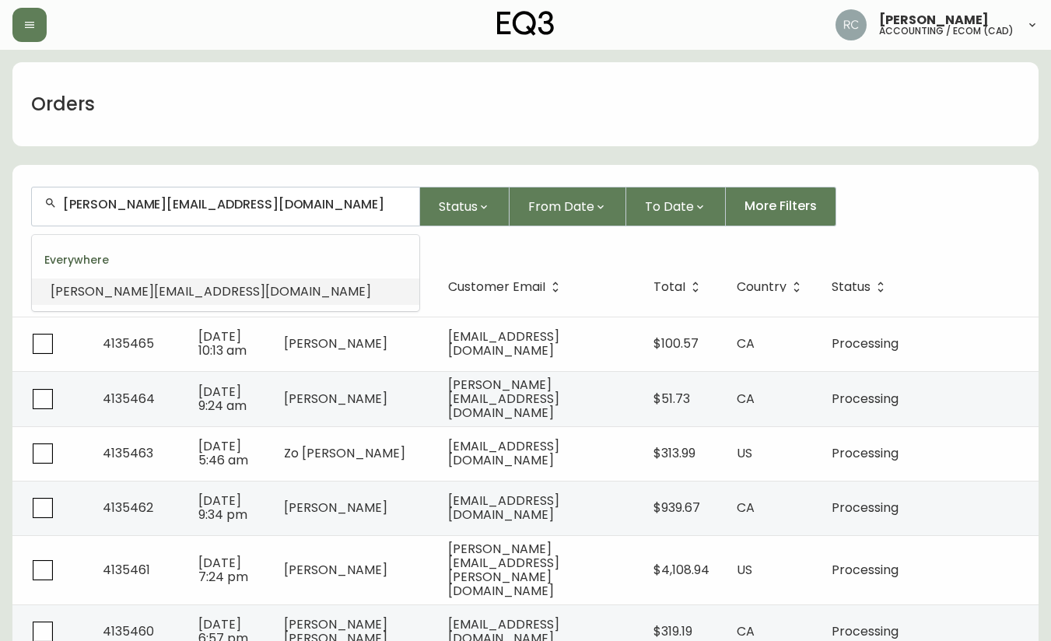
paste input "LIMPOPO_RIVER@YAHOO.CA"
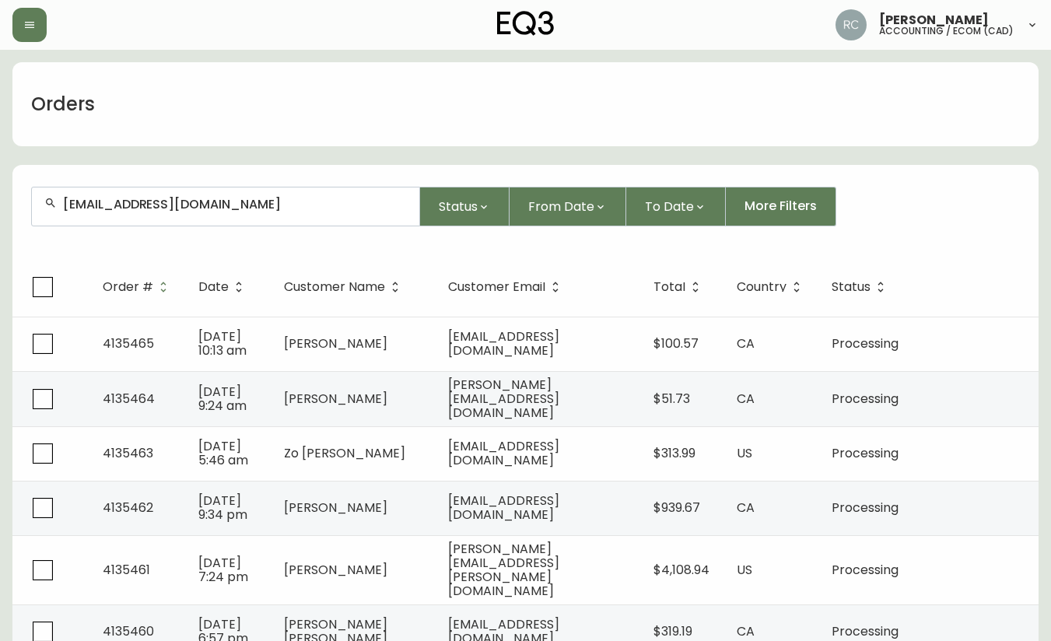
click at [231, 197] on input "LIMPOPO_RIVER@YAHOO.CA" at bounding box center [235, 204] width 344 height 15
paste input "OLCOTTEBEN@GMAIL.COM"
click at [247, 187] on div "OLCOTTEBEN@GMAIL.COM" at bounding box center [225, 207] width 389 height 40
paste input "CAMILLE_CG1@HOT"
click at [231, 198] on input "CAMILLE_CG1@HOTMAIL.COM" at bounding box center [235, 204] width 344 height 15
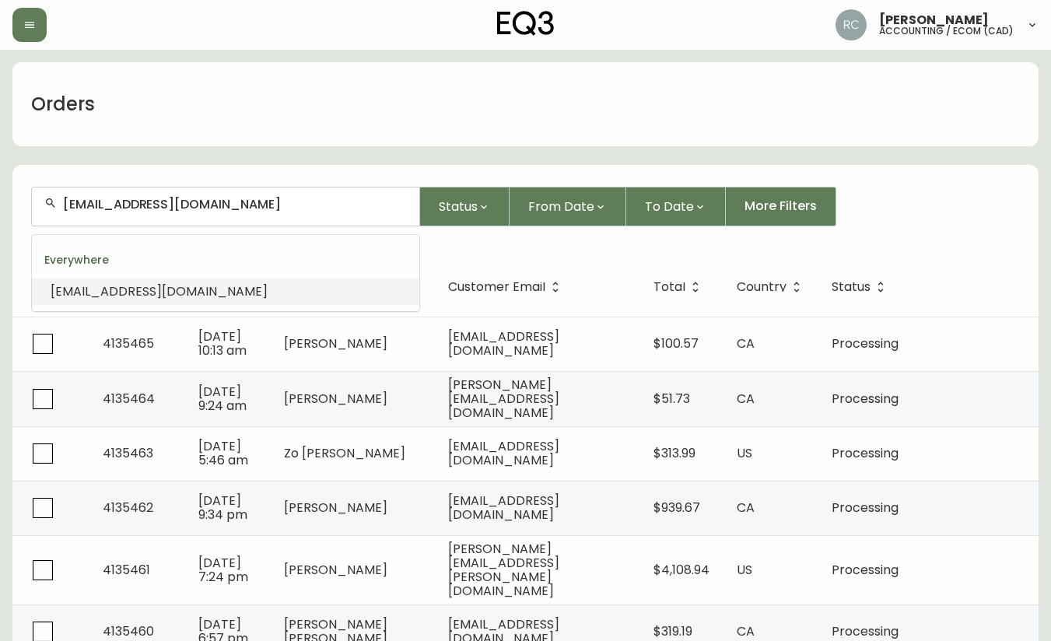
paste input "PHILIPPE.VACHON@OUTLOOK"
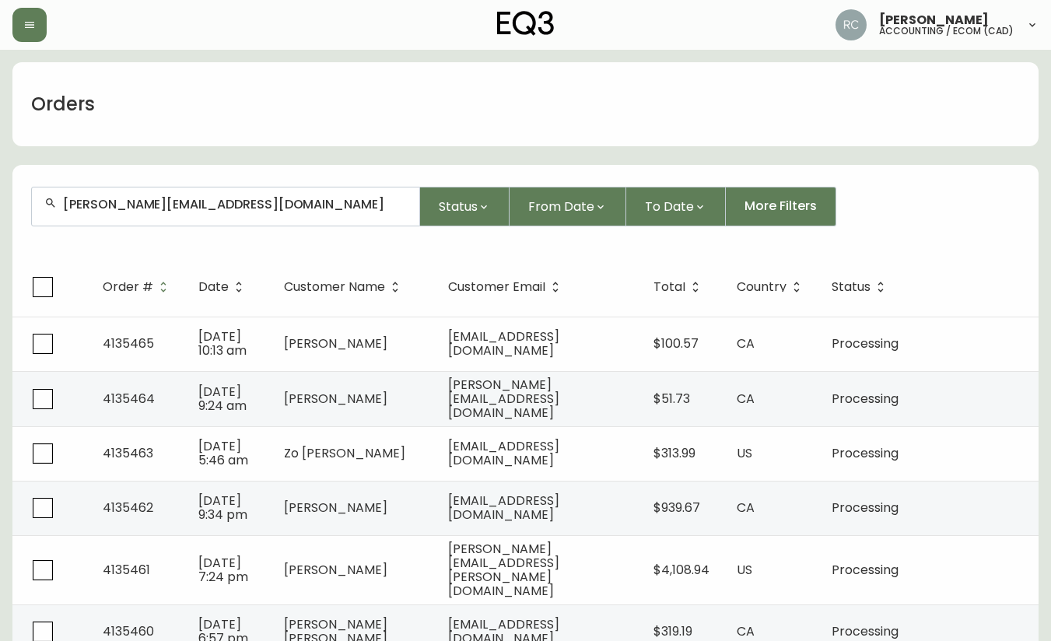
click at [132, 198] on input "PHILIPPE.VACHON@OUTLOOK.COM" at bounding box center [235, 204] width 344 height 15
paste input "JWALL0823@GMAIL"
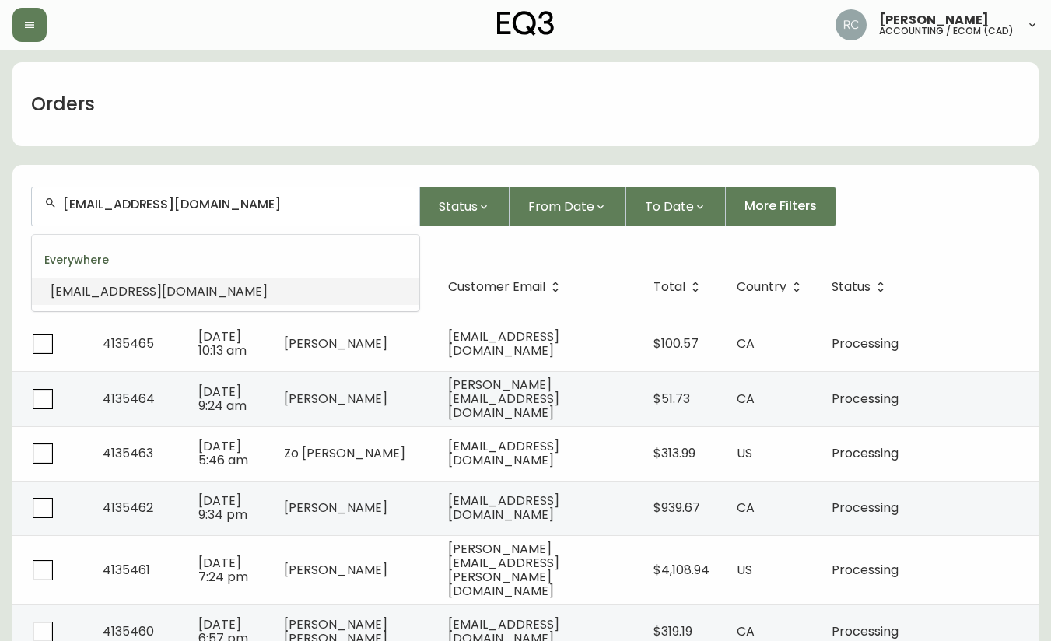
click at [122, 209] on input "JWALL0823@GMAIL.COM" at bounding box center [235, 204] width 344 height 15
paste input "ALICEGONG358"
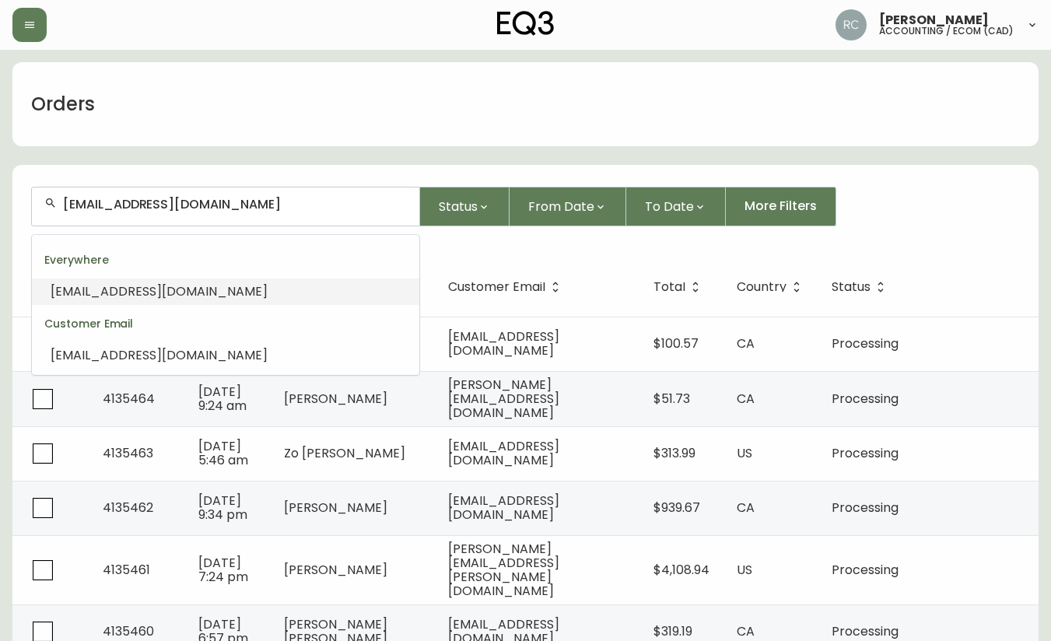
click at [143, 291] on span "ALICEGONG358@GMAIL.COM" at bounding box center [159, 291] width 217 height 18
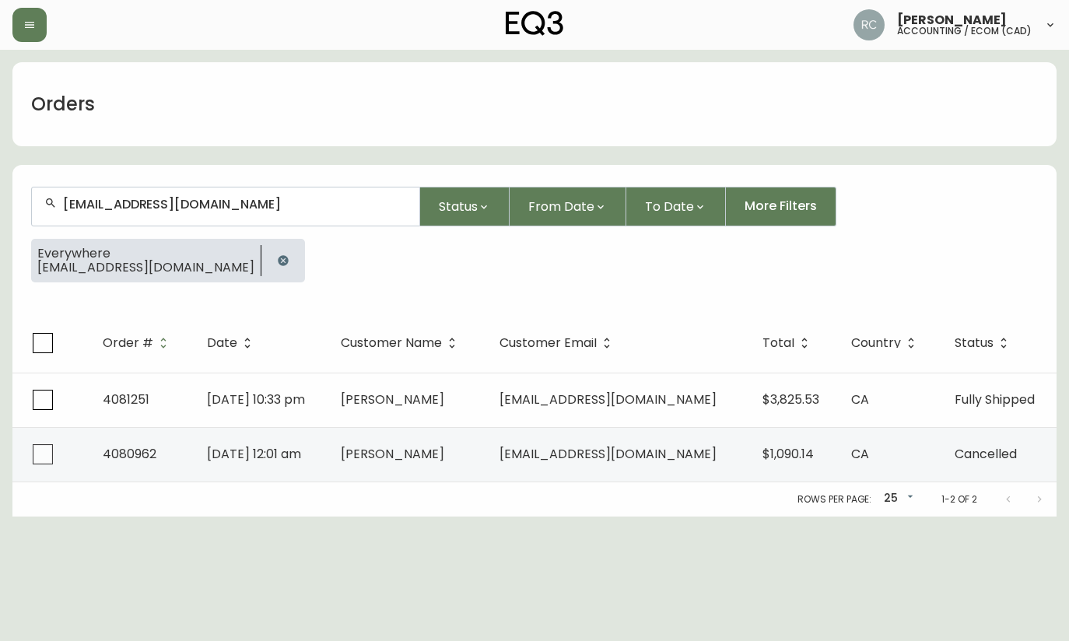
click at [164, 212] on div "ALICEGONG358@GMAIL.COM" at bounding box center [225, 206] width 387 height 38
paste input "CINDYCINDYCAI@ICLOUD"
type input "CINDYCINDYCAI@ICLOUD.COM"
click at [233, 208] on input "text" at bounding box center [235, 204] width 344 height 15
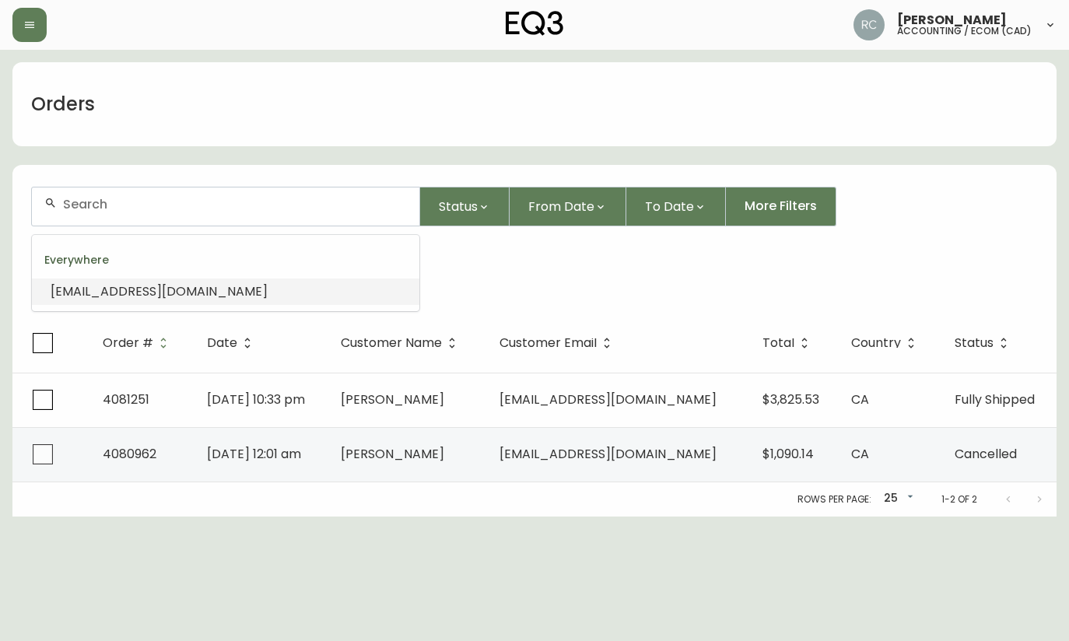
paste input "ASHLEYPHILLIPS1201@GMAIL.COM"
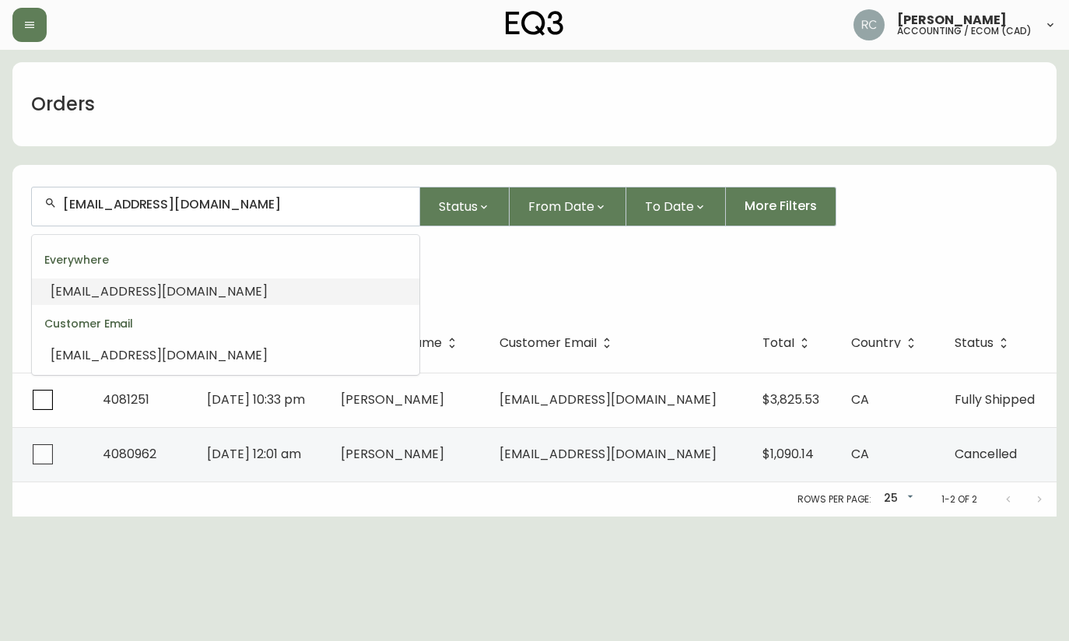
drag, startPoint x: 125, startPoint y: 296, endPoint x: 20, endPoint y: 308, distance: 105.7
click at [124, 297] on span "ASHLEYPHILLIPS1201@GMAIL.COM" at bounding box center [159, 291] width 217 height 18
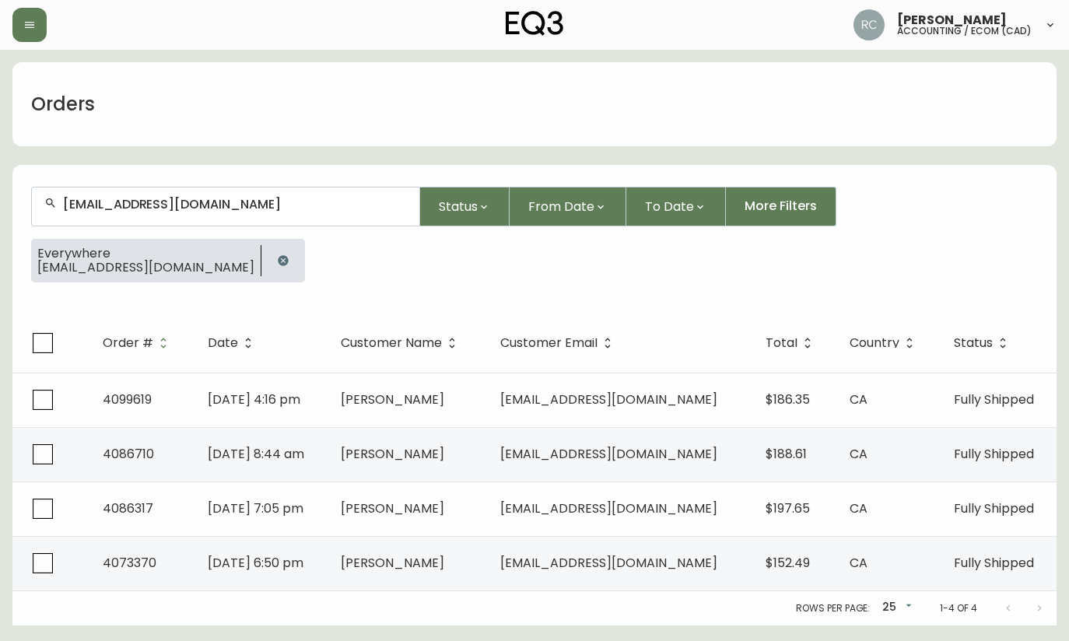
click at [234, 198] on input "ASHLEYPHILLIPS1201@GMAIL.COM" at bounding box center [235, 204] width 344 height 15
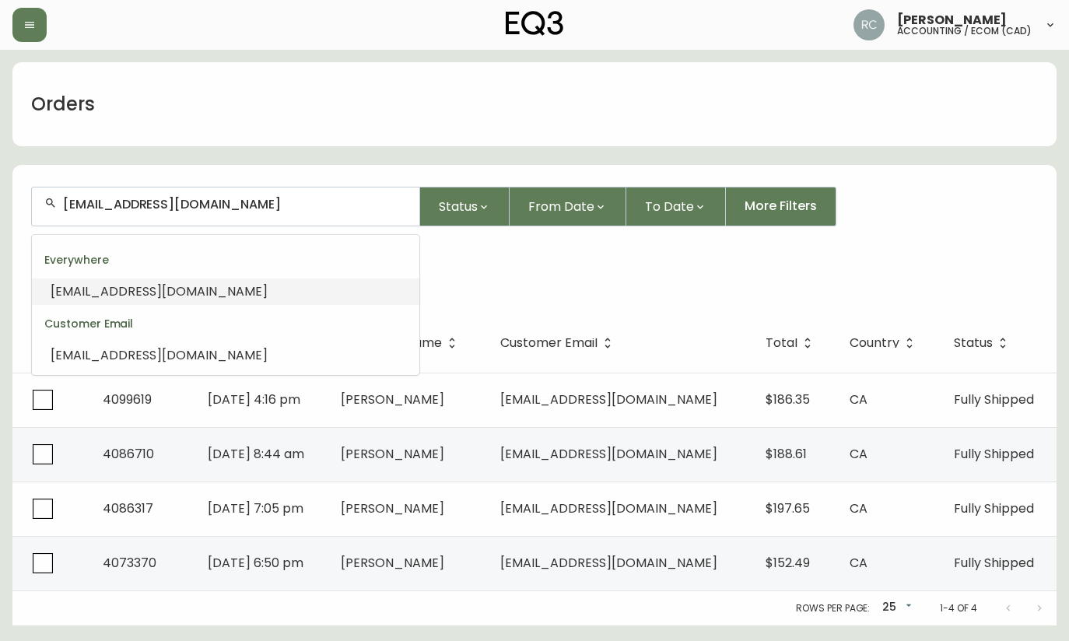
paste input "HTAICHMAN"
type input "HTAICHMAN@GMAIL.COM"
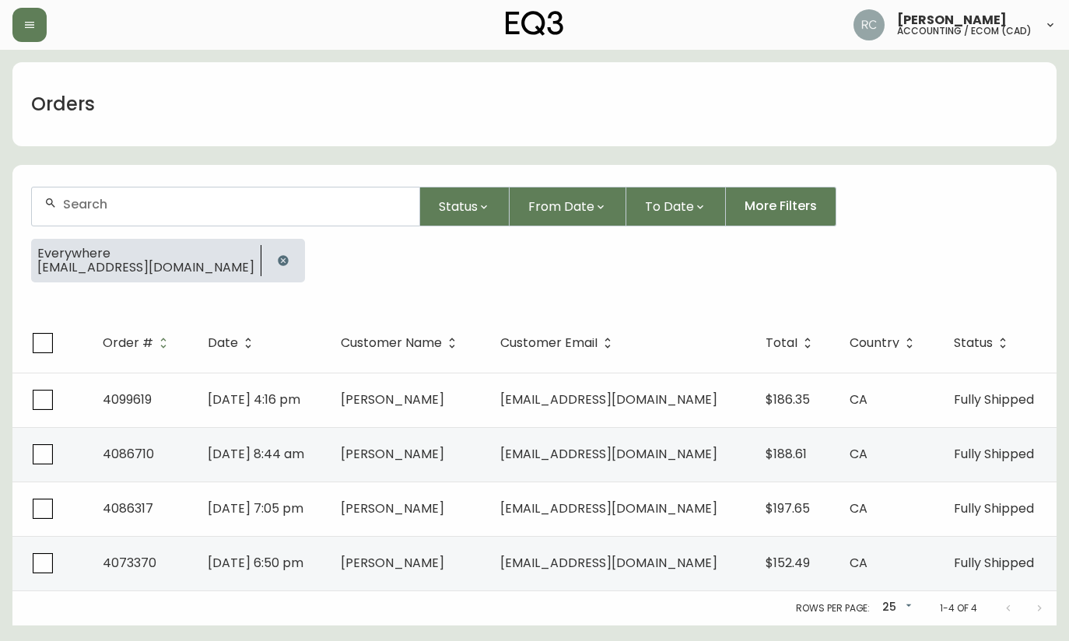
click at [155, 194] on div at bounding box center [225, 206] width 387 height 38
paste input "JUDITH_LAURIAULT@HOTMAIL.COM"
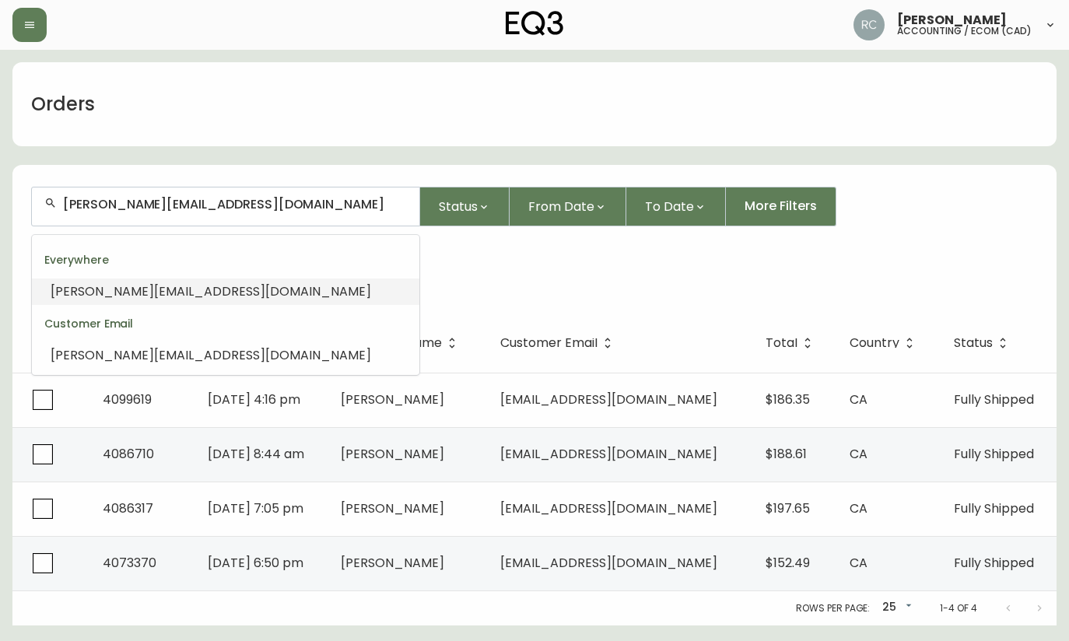
click at [131, 299] on span "JUDITH_LAURIAULT@HOTMAIL.COM" at bounding box center [211, 291] width 320 height 18
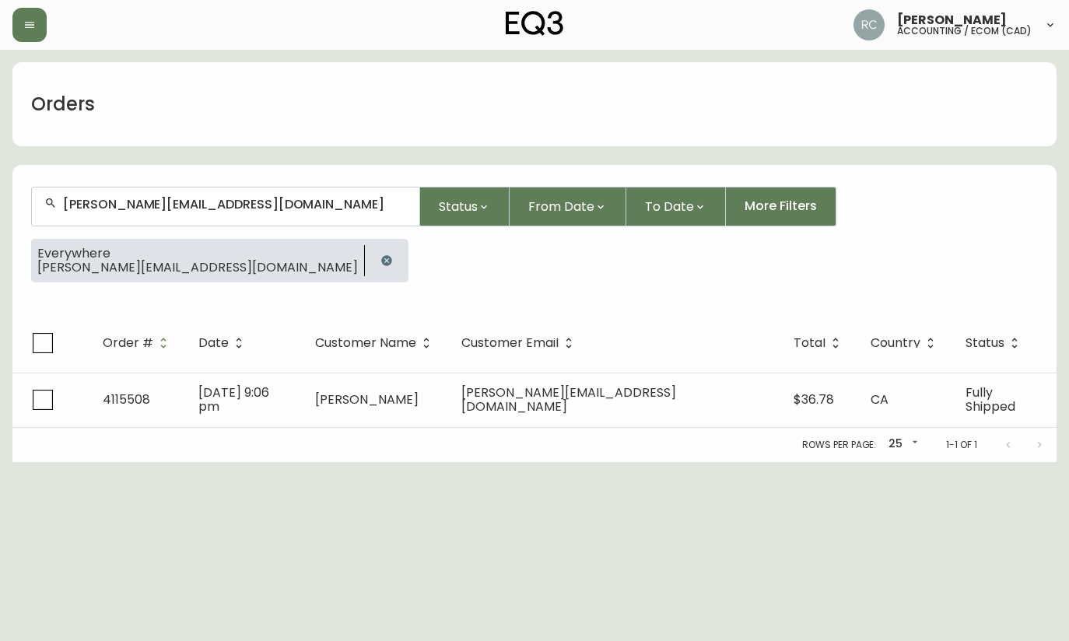
click at [240, 201] on input "JUDITH_LAURIAULT@HOTMAIL.COM" at bounding box center [235, 204] width 344 height 15
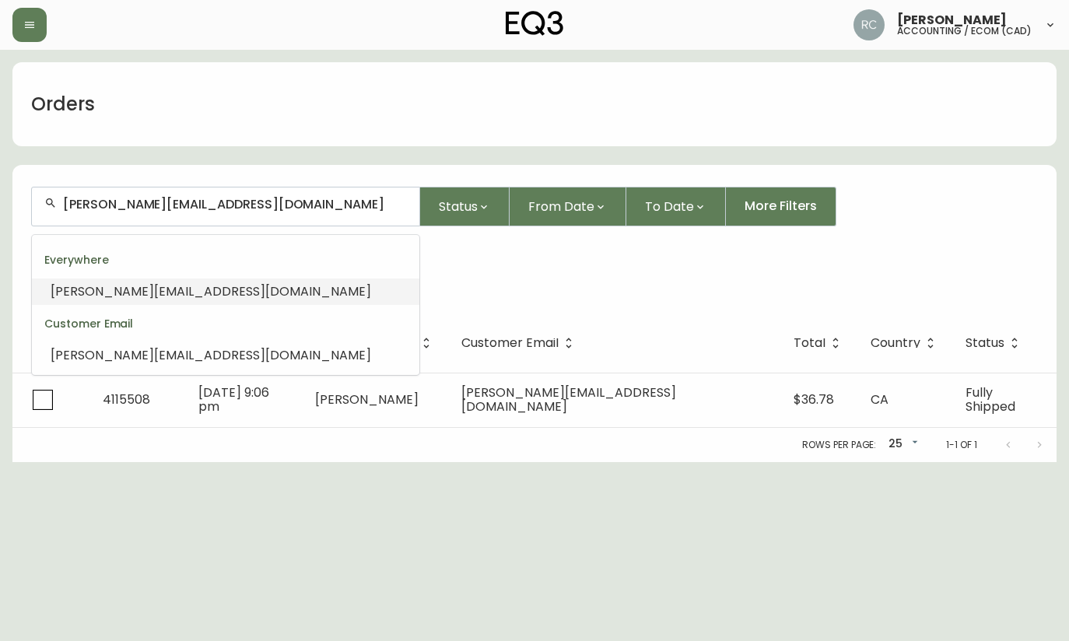
paste input "MORGAN_K@LORISELLMER"
type input "MORGAN_K@LORISELLMER.COM"
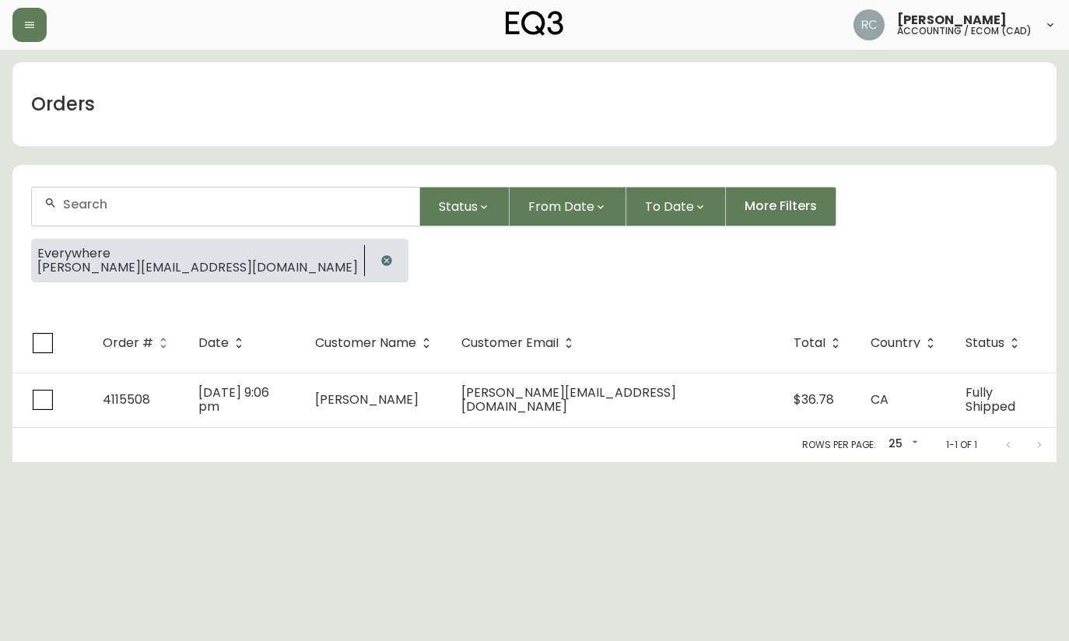
drag, startPoint x: 214, startPoint y: 185, endPoint x: 204, endPoint y: 198, distance: 16.0
click at [214, 185] on form "Status From Date To Date More Filters Everywhere JUDITH_LAURIAULT@HOTMAIL.COM" at bounding box center [534, 240] width 1044 height 145
click at [193, 212] on div at bounding box center [225, 206] width 387 height 38
paste input "GREG@MINOANEXPERIENCE.COM"
click at [252, 214] on div "GREG@MINOANEXPERIENCE.COM" at bounding box center [225, 206] width 387 height 38
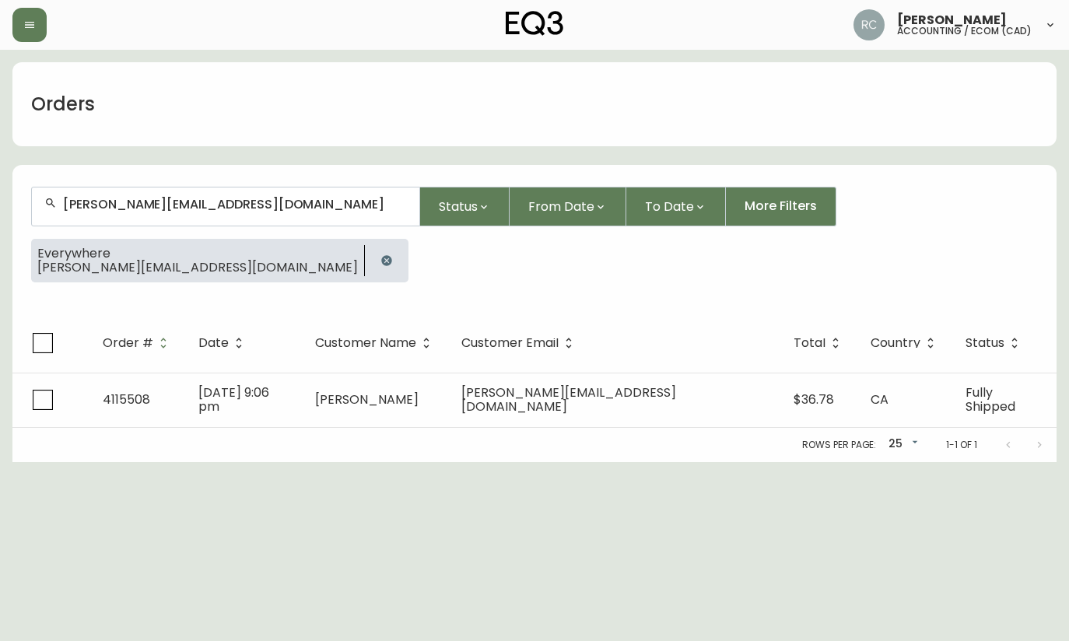
paste input "HELENA.GRDASOLNIK@GMAIL"
click at [253, 207] on input "HELENA.GRDASOLNIK@GMAIL.COM" at bounding box center [235, 204] width 344 height 15
paste input "LINDSAY@KONIOR.CA"
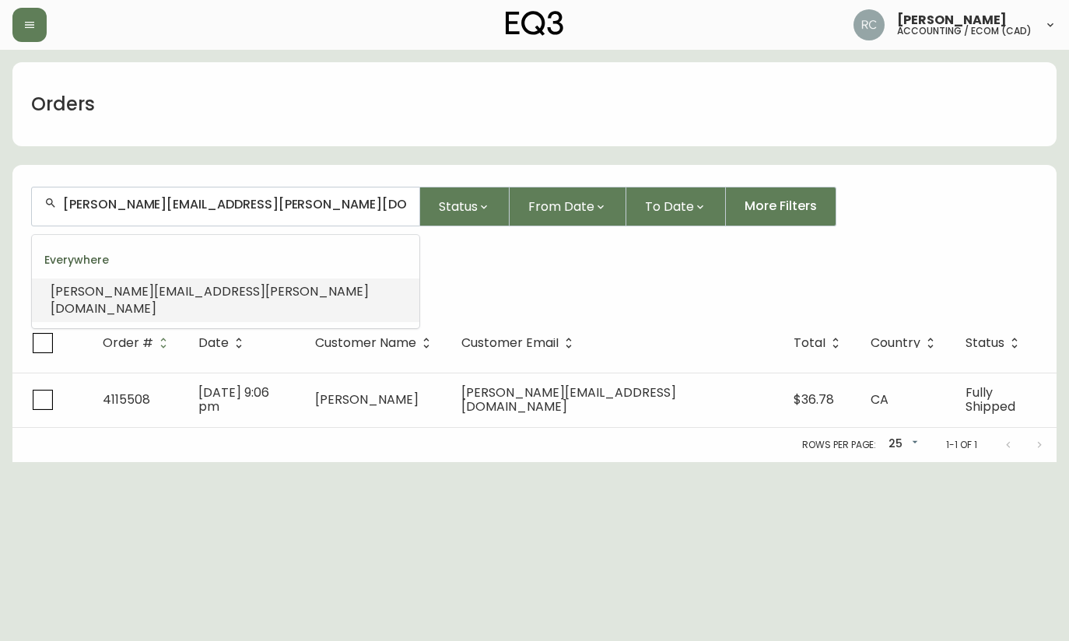
type input "LINDSAY@KONIOR.CA"
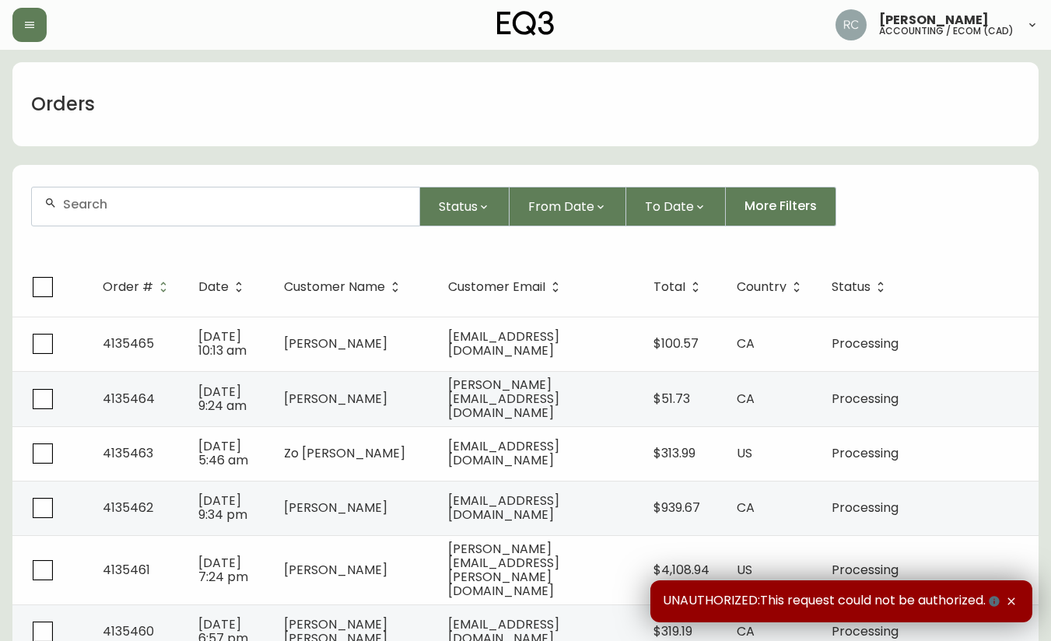
click at [180, 198] on input "text" at bounding box center [235, 204] width 344 height 15
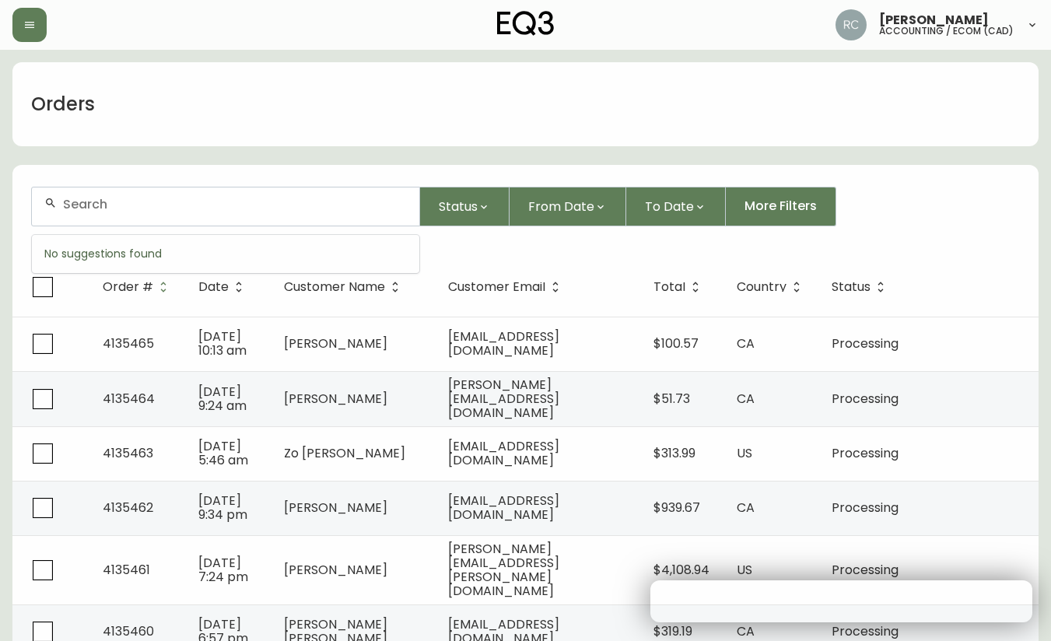
paste input "4132512"
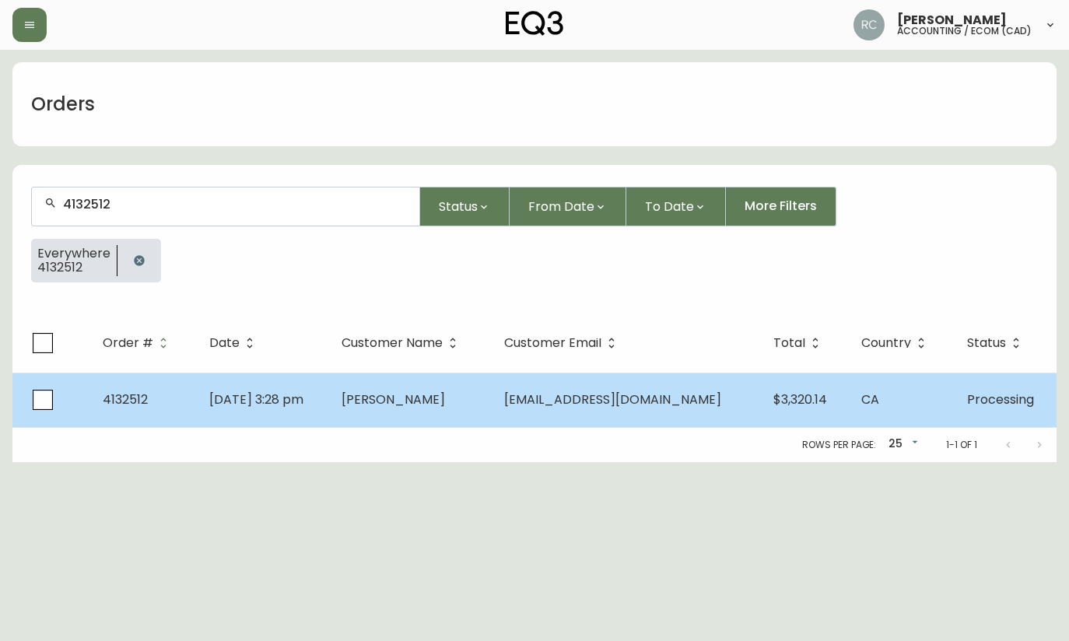
type input "4132512"
click at [329, 387] on td "[DATE] 3:28 pm" at bounding box center [263, 400] width 132 height 54
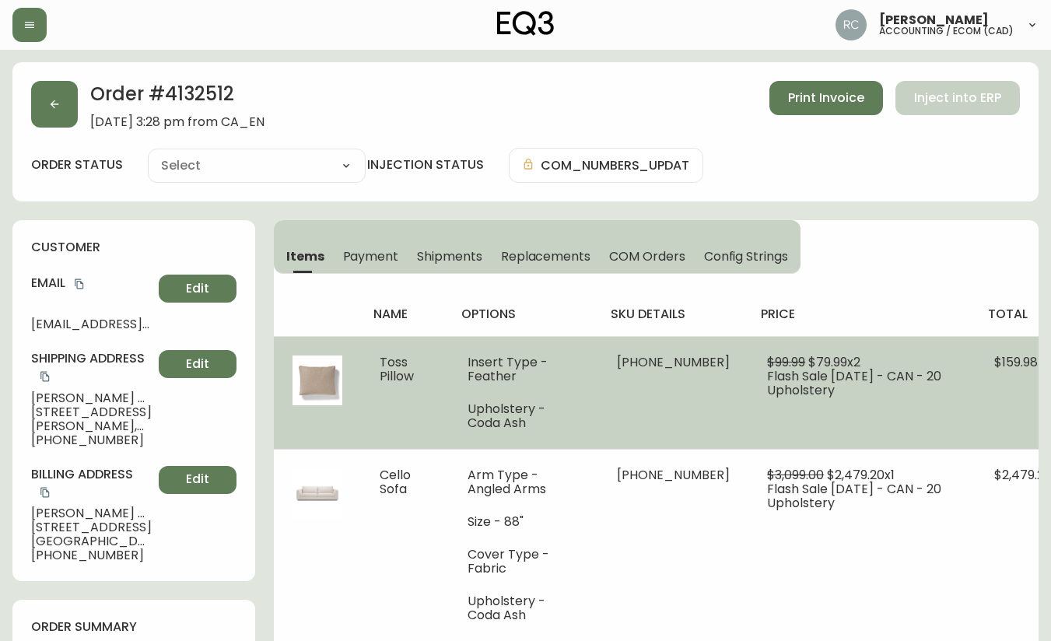
type input "Processing"
select select "PROCESSING"
